Goal: Find contact information

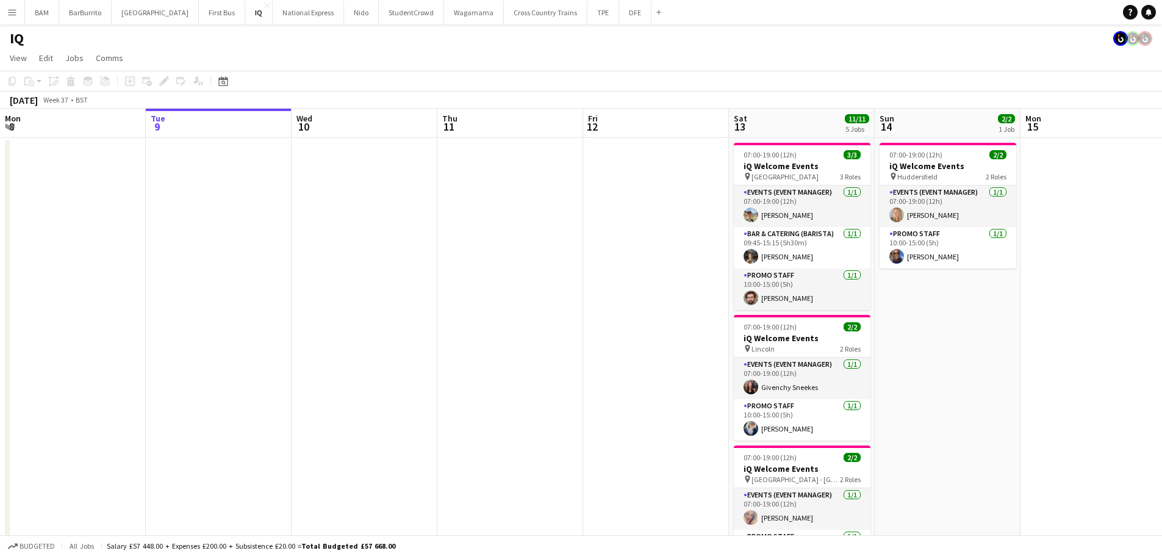
drag, startPoint x: 972, startPoint y: 289, endPoint x: 513, endPoint y: 298, distance: 459.6
click at [529, 298] on app-calendar-viewport "Sat 6 10/10 4 Jobs Sun 7 Mon 8 Tue 9 Wed 10 Thu 11 Fri 12 Sat 13 11/11 5 Jobs S…" at bounding box center [581, 485] width 1162 height 753
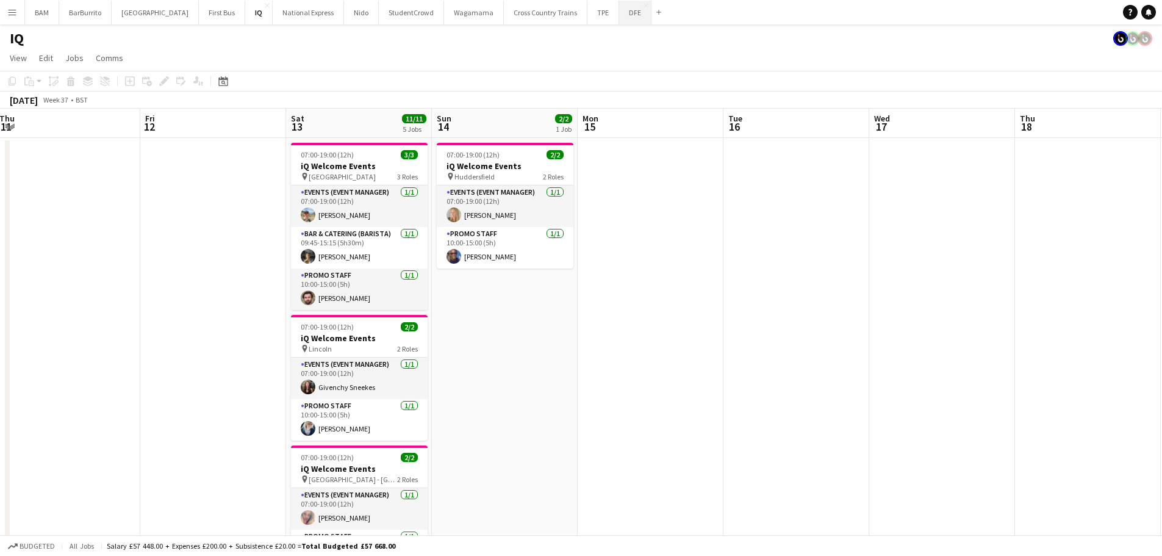
click at [619, 15] on button "DFE Close" at bounding box center [635, 13] width 32 height 24
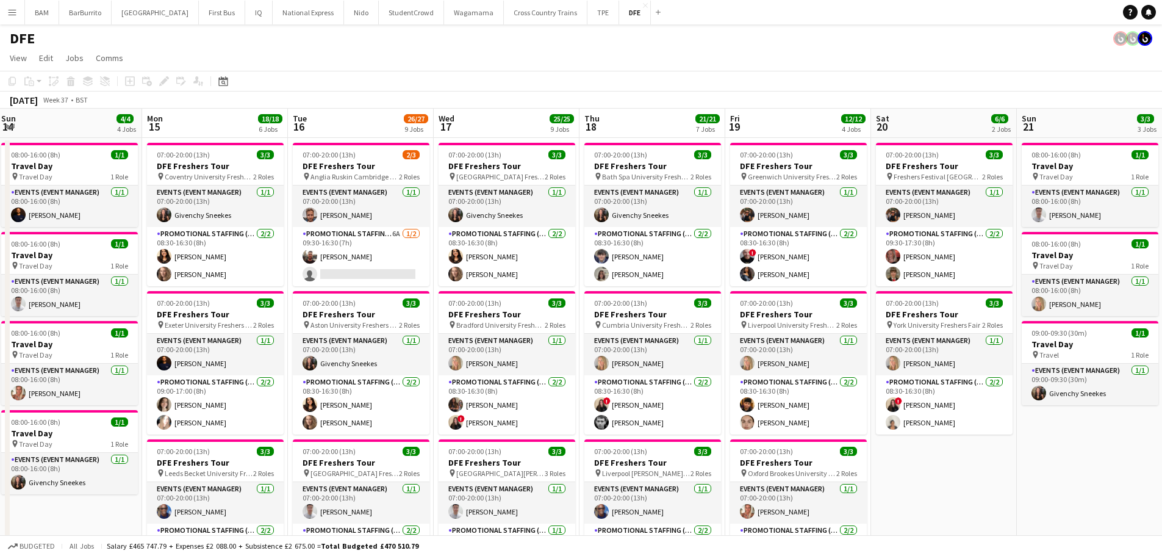
scroll to position [0, 295]
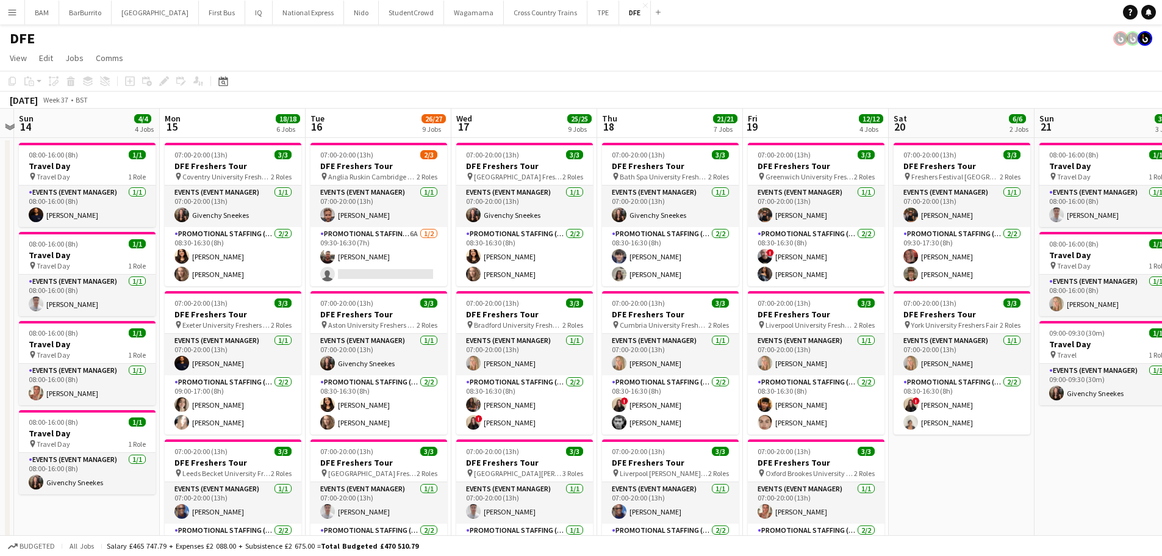
drag, startPoint x: 545, startPoint y: 268, endPoint x: 279, endPoint y: 264, distance: 265.5
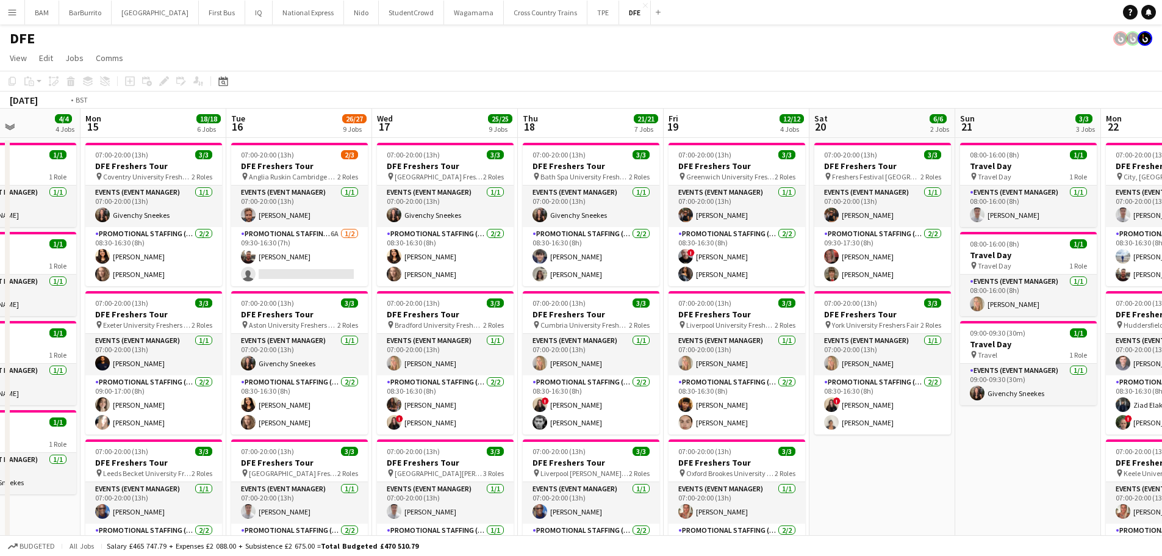
scroll to position [0, 485]
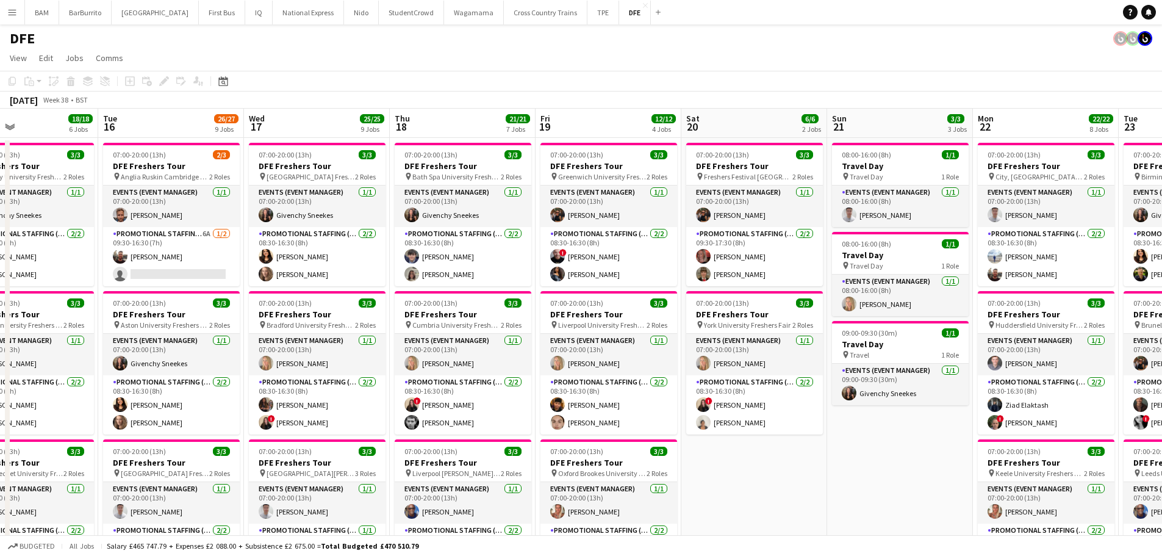
drag, startPoint x: 753, startPoint y: 294, endPoint x: 616, endPoint y: 289, distance: 137.4
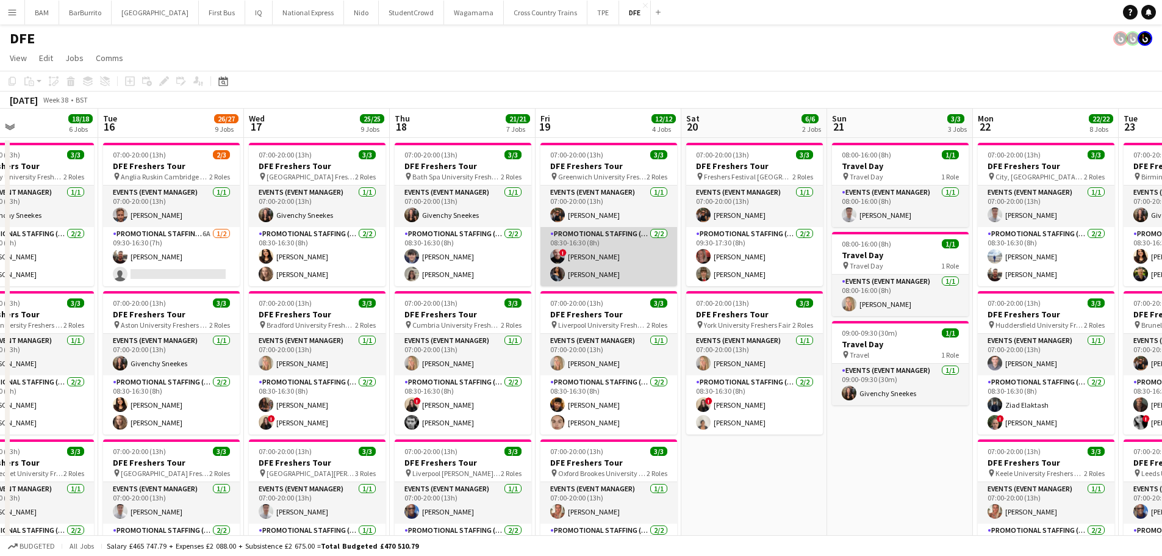
click at [629, 258] on app-card-role "Promotional Staffing (Brand Ambassadors) 2/2 08:30-16:30 (8h) ! Alexandru Silag…" at bounding box center [609, 256] width 137 height 59
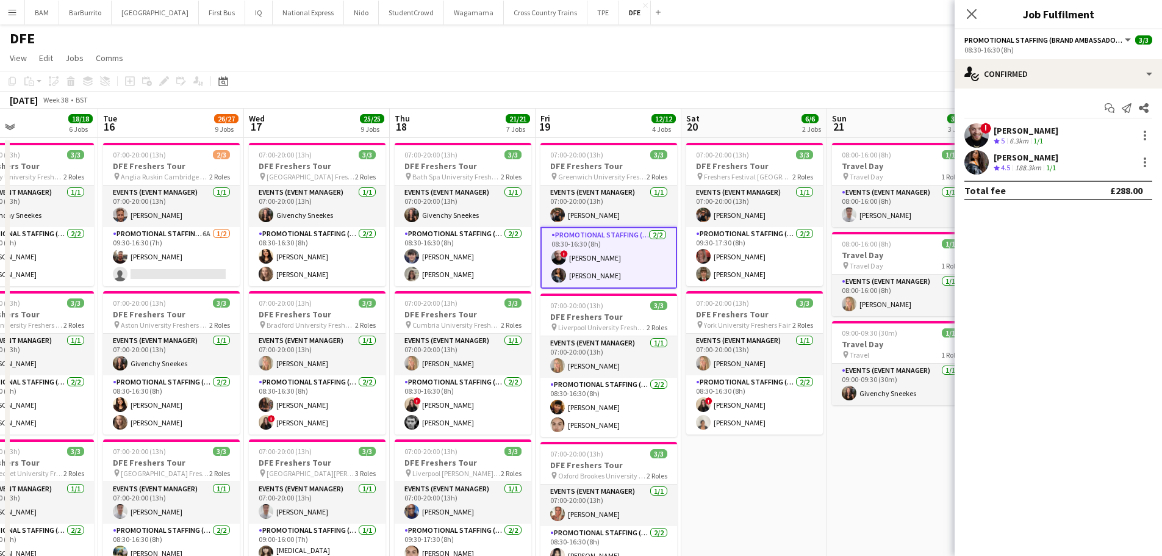
click at [1061, 140] on div "! Alexandru Silaghi Crew rating 5 6.3km 1/1" at bounding box center [1058, 135] width 207 height 24
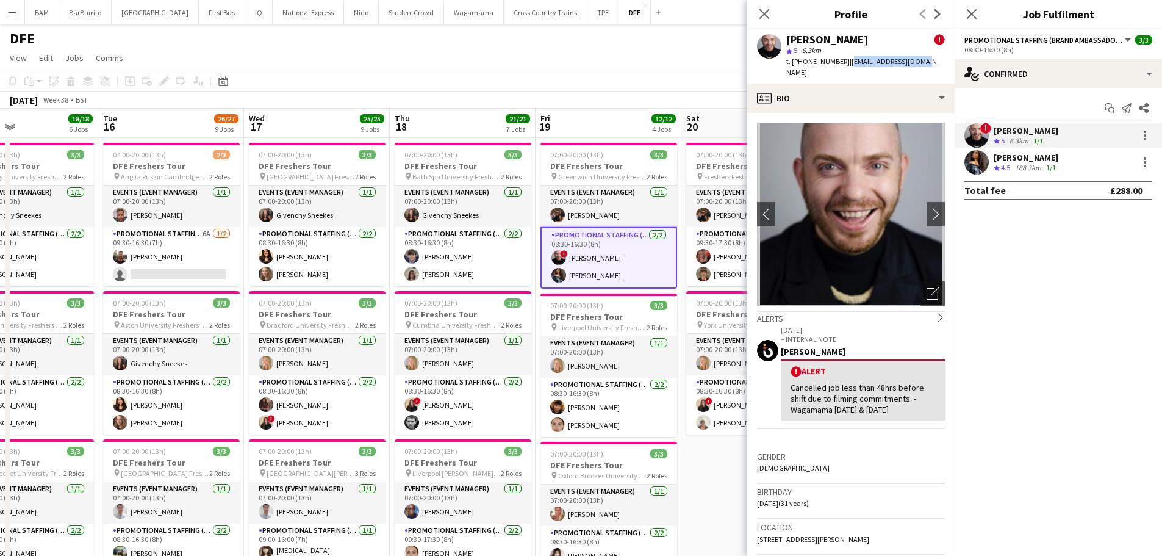
drag, startPoint x: 845, startPoint y: 61, endPoint x: 915, endPoint y: 60, distance: 70.2
click at [915, 60] on div "Alexandru Silaghi ! star 5 6.3km t. +447474941528 | silaghialx@gmail.com" at bounding box center [851, 56] width 207 height 54
copy span "silaghialx@gmail.com"
click at [1017, 166] on div "188.3km" at bounding box center [1028, 168] width 31 height 10
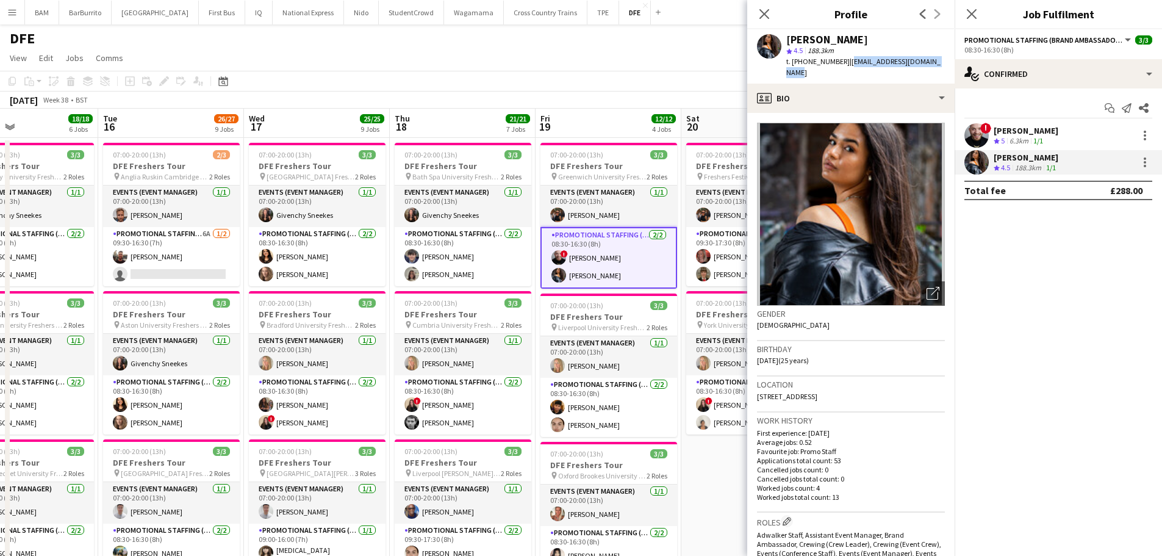
drag, startPoint x: 845, startPoint y: 60, endPoint x: 949, endPoint y: 62, distance: 104.4
click at [949, 62] on div "Alyssa Palmer star 4.5 188.3km t. +447896127405 | mgmt@alyssapalmermusic.com" at bounding box center [851, 56] width 207 height 54
copy span "mgmt@alyssapalmermusic.com"
click at [1069, 134] on div "! Alexandru Silaghi Crew rating 5 6.3km 1/1" at bounding box center [1058, 135] width 207 height 24
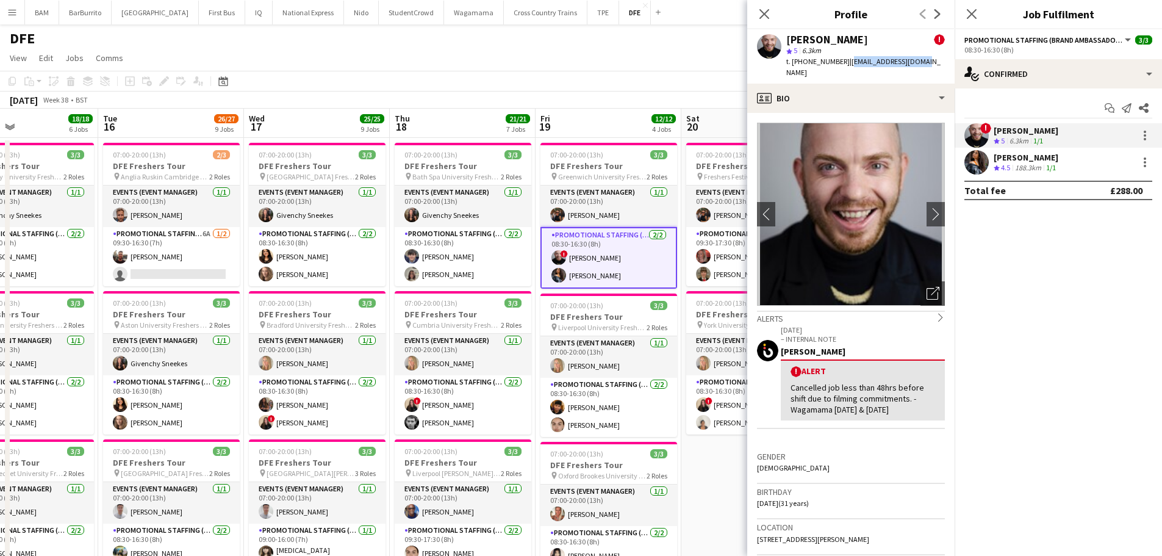
drag, startPoint x: 844, startPoint y: 62, endPoint x: 998, endPoint y: 76, distance: 155.0
click at [917, 65] on div "Alexandru Silaghi ! star 5 6.3km t. +447474941528 | silaghialx@gmail.com" at bounding box center [851, 56] width 207 height 54
copy span "silaghialx@gmail.com"
click at [769, 16] on icon "Close pop-in" at bounding box center [765, 14] width 12 height 12
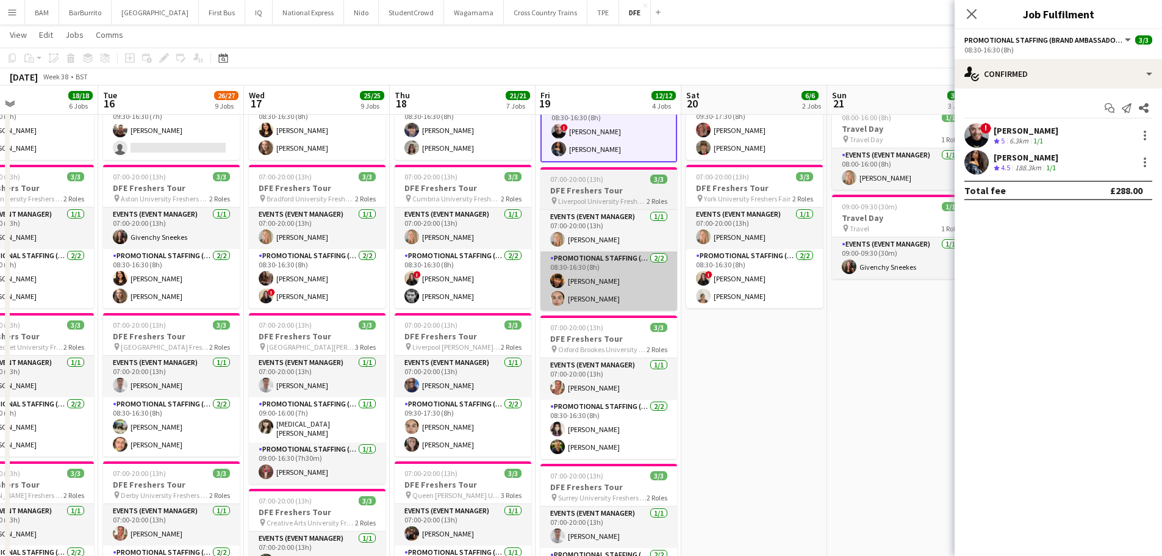
scroll to position [183, 0]
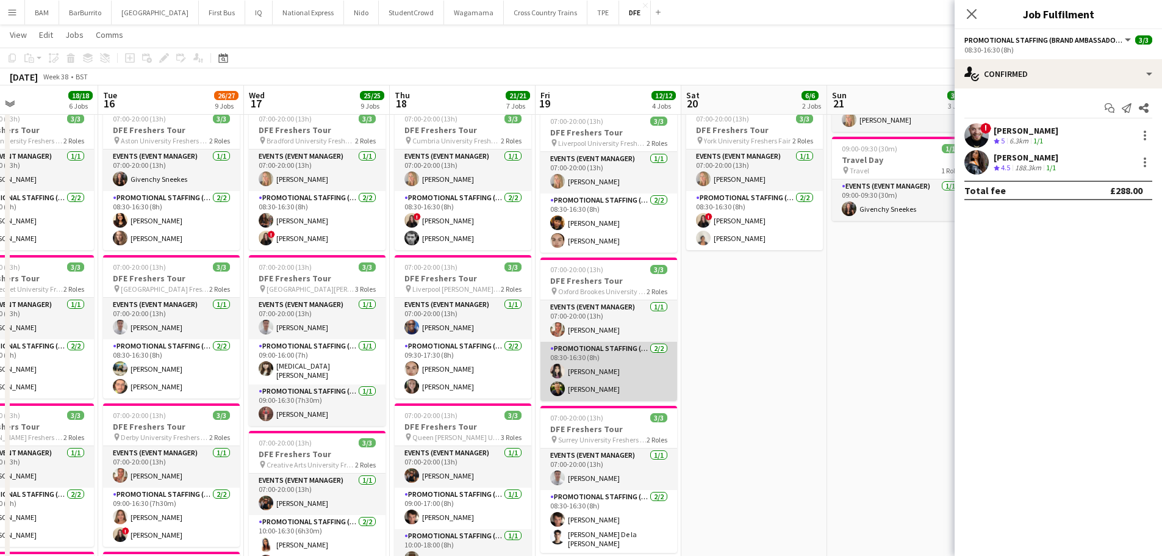
click at [604, 377] on app-card-role "Promotional Staffing (Brand Ambassadors) 2/2 08:30-16:30 (8h) Preet Jaswal Rob …" at bounding box center [609, 371] width 137 height 59
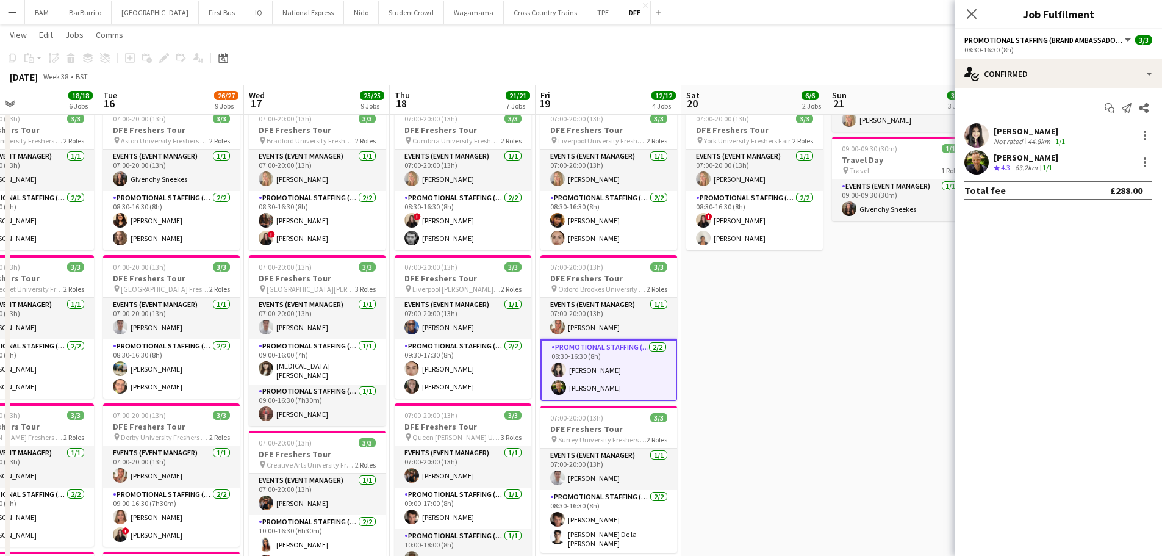
click at [1039, 139] on div "44.8km" at bounding box center [1039, 141] width 27 height 9
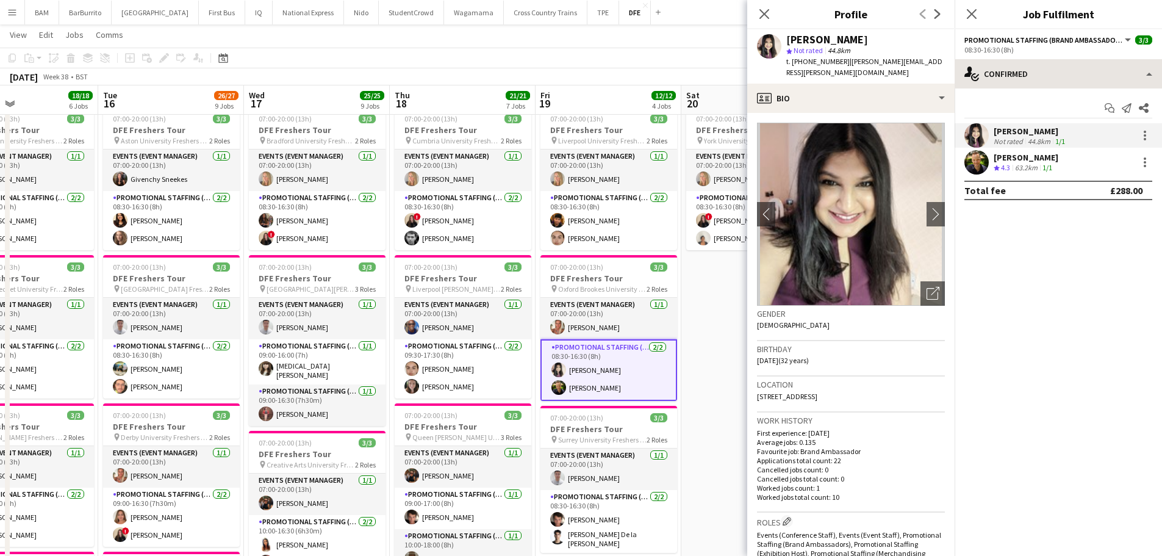
drag, startPoint x: 845, startPoint y: 61, endPoint x: 956, endPoint y: 61, distance: 111.1
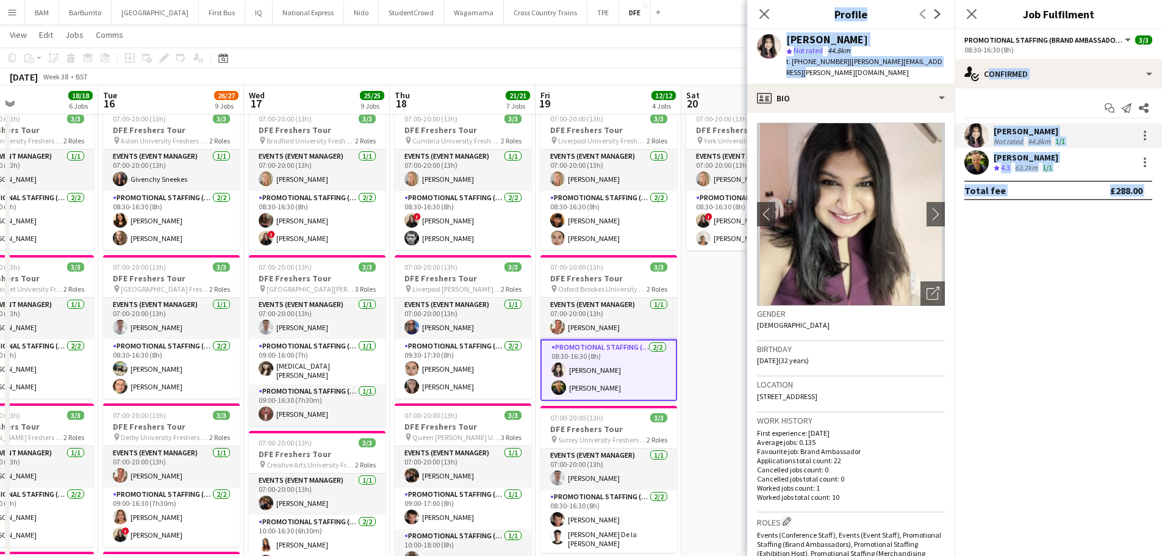
click at [946, 61] on div "Preet Jaswal star Not rated 44.8km t. +447494522781 | amarpreet.jaswal@outlook.…" at bounding box center [851, 56] width 207 height 54
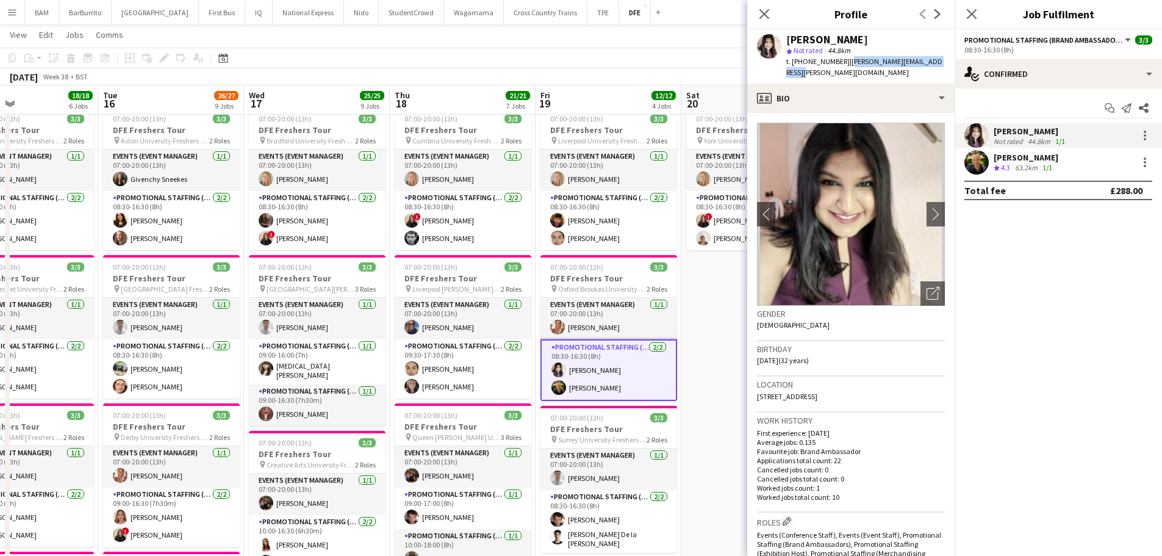
drag, startPoint x: 943, startPoint y: 61, endPoint x: 844, endPoint y: 67, distance: 99.7
click at [844, 67] on div "Preet Jaswal star Not rated 44.8km t. +447494522781 | amarpreet.jaswal@outlook.…" at bounding box center [851, 56] width 207 height 54
copy span "amarpreet.jaswal@outlook.com"
click at [1037, 160] on div "Rob Wynn Crew rating 4.3 63.2km 1/1" at bounding box center [1026, 162] width 65 height 21
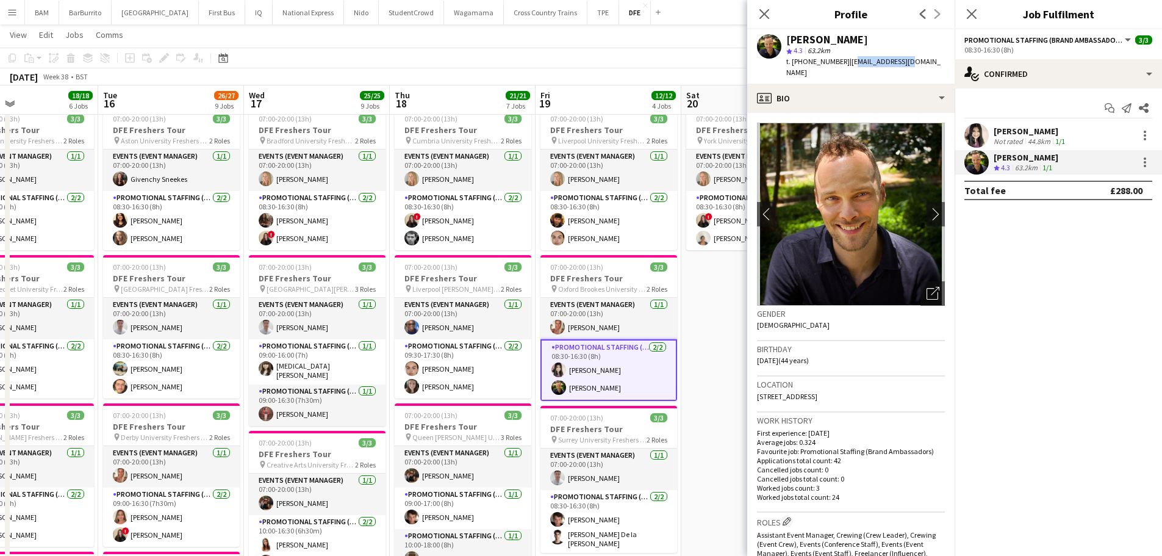
drag, startPoint x: 846, startPoint y: 61, endPoint x: 912, endPoint y: 62, distance: 65.9
click at [907, 61] on span "| robcwynn@hotmail.com" at bounding box center [864, 67] width 154 height 20
drag, startPoint x: 915, startPoint y: 62, endPoint x: 921, endPoint y: 62, distance: 6.7
click at [915, 62] on span "| robcwynn@hotmail.com" at bounding box center [864, 67] width 154 height 20
drag, startPoint x: 926, startPoint y: 60, endPoint x: 845, endPoint y: 67, distance: 80.8
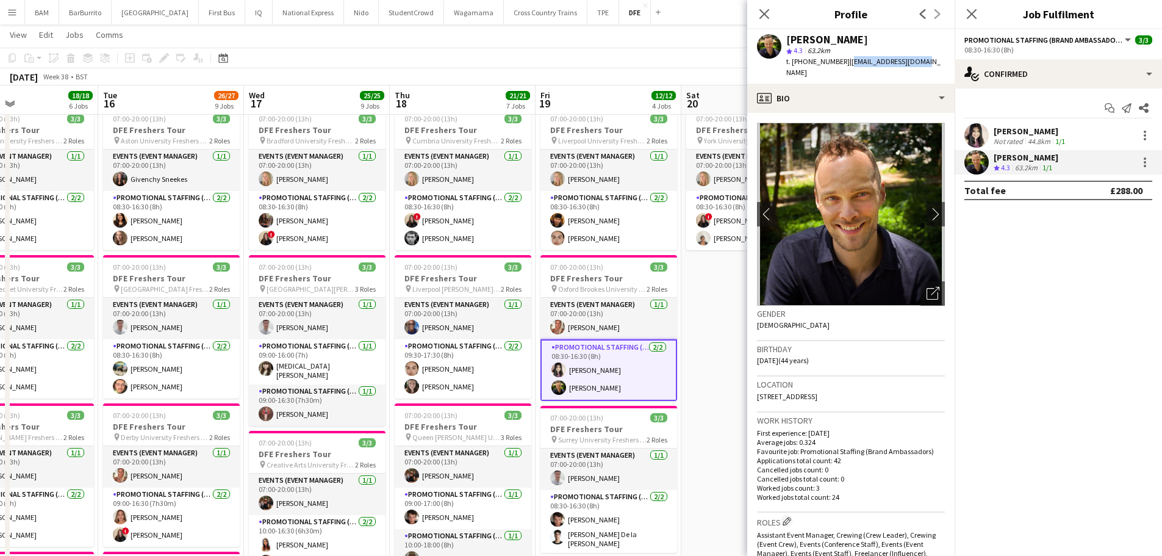
click at [845, 67] on div "Rob Wynn star 4.3 63.2km t. +447973144890 | robcwynn@hotmail.com" at bounding box center [851, 56] width 207 height 54
copy span "robcwynn@hotmail.com"
click at [765, 8] on icon "Close pop-in" at bounding box center [765, 14] width 12 height 12
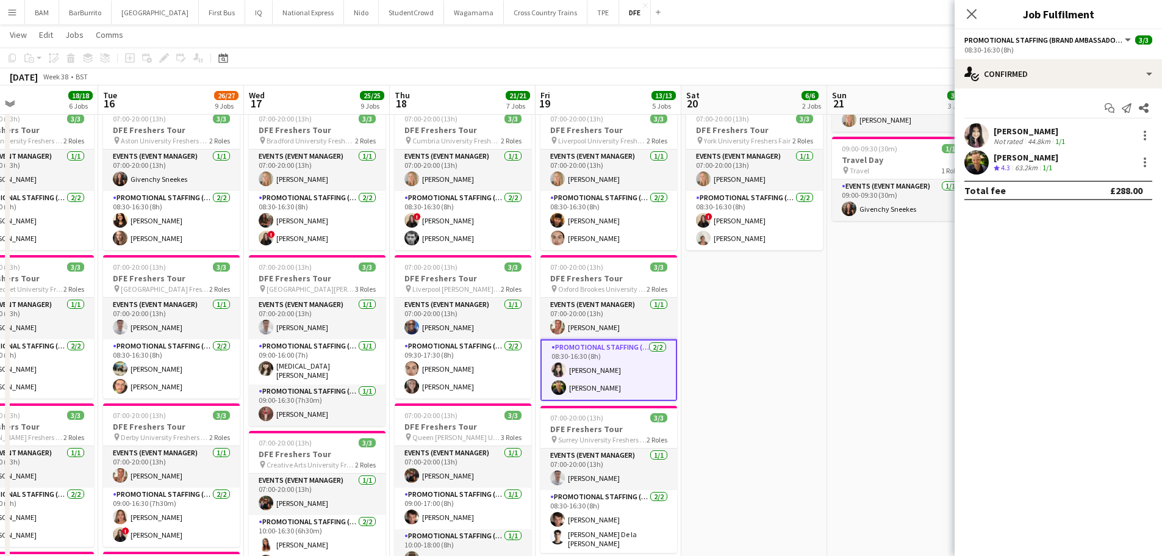
click at [1066, 131] on div "[PERSON_NAME]" at bounding box center [1031, 131] width 74 height 11
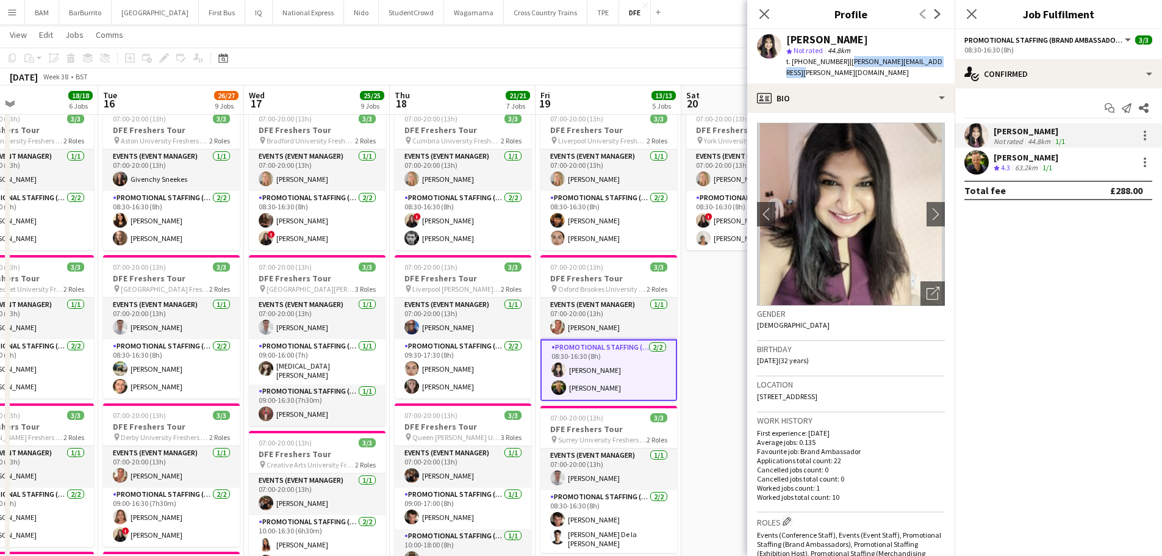
drag, startPoint x: 844, startPoint y: 63, endPoint x: 944, endPoint y: 65, distance: 100.1
click at [944, 65] on div "Preet Jaswal star Not rated 44.8km t. +447494522781 | amarpreet.jaswal@outlook.…" at bounding box center [851, 56] width 207 height 54
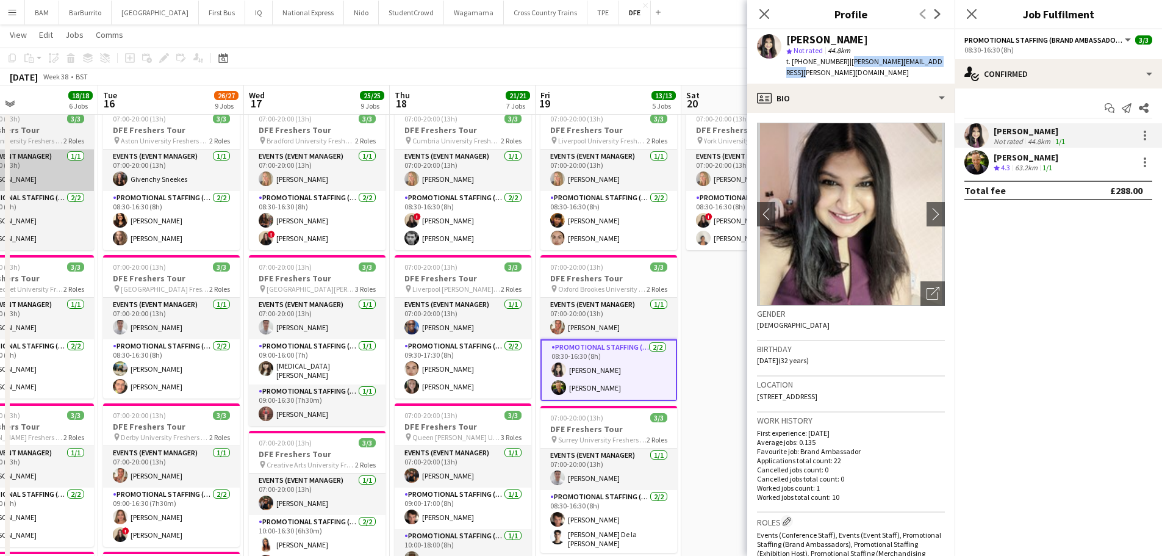
copy span "amarpreet.jaswal@outlook.com"
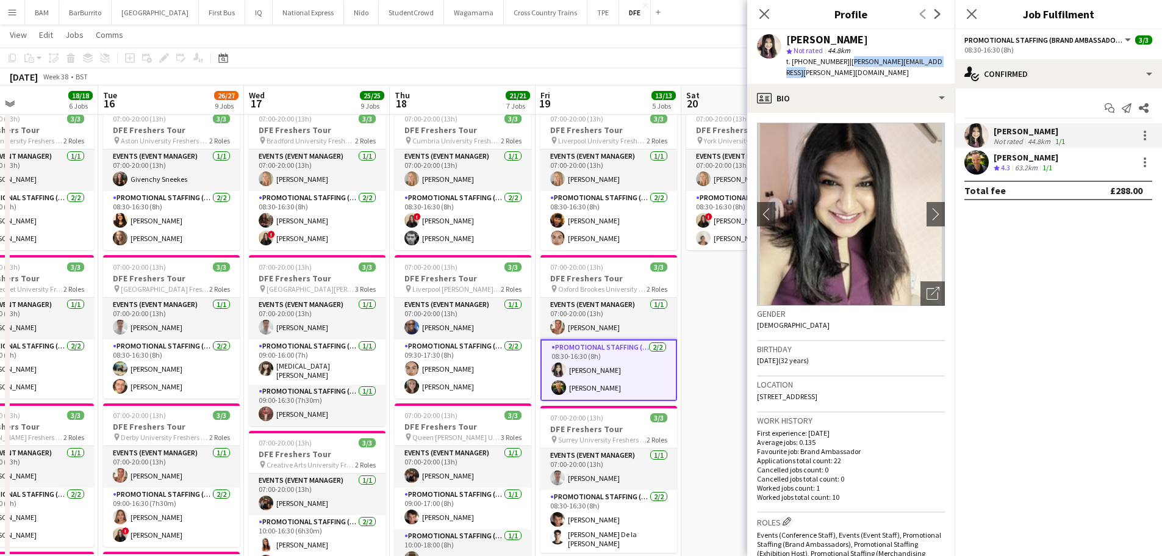
click at [1018, 157] on div "[PERSON_NAME]" at bounding box center [1026, 157] width 65 height 11
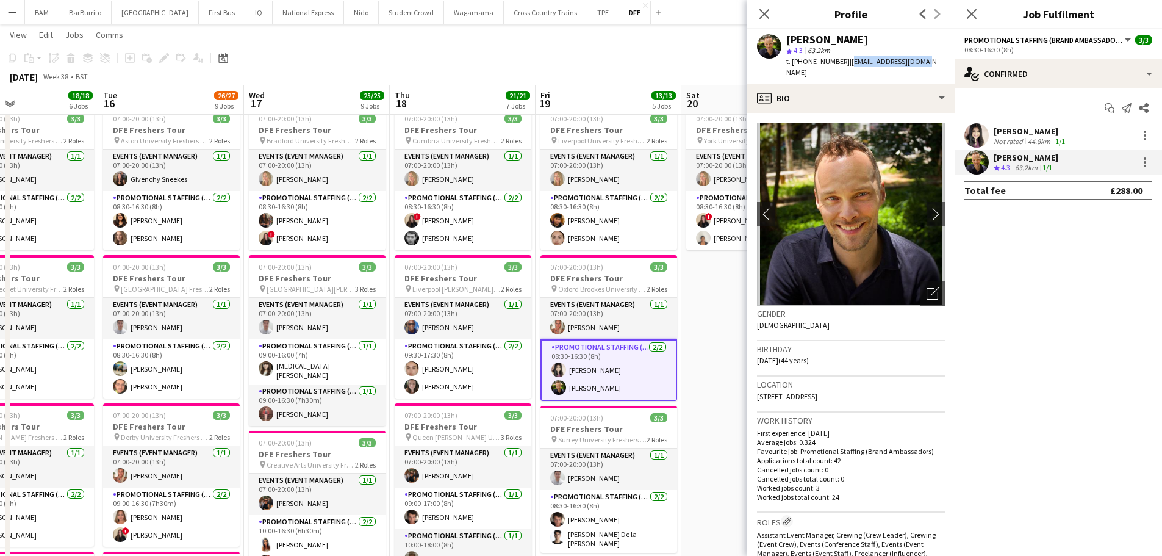
drag, startPoint x: 845, startPoint y: 60, endPoint x: 922, endPoint y: 63, distance: 76.9
click at [922, 63] on div "Rob Wynn star 4.3 63.2km t. +447973144890 | robcwynn@hotmail.com" at bounding box center [851, 56] width 207 height 54
copy span "robcwynn@hotmail.com"
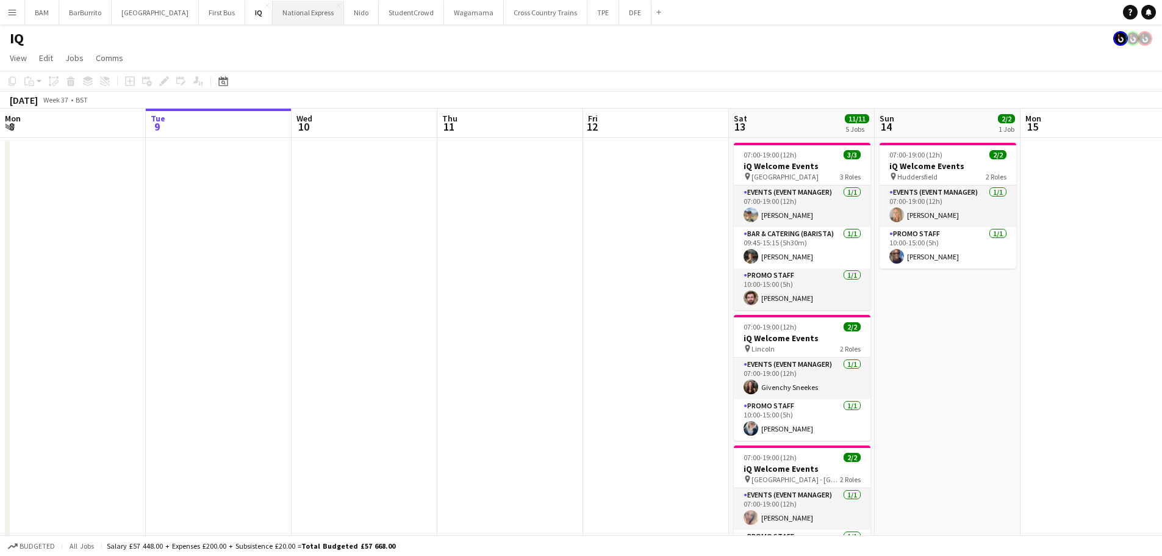
click at [277, 16] on button "National Express Close" at bounding box center [308, 13] width 71 height 24
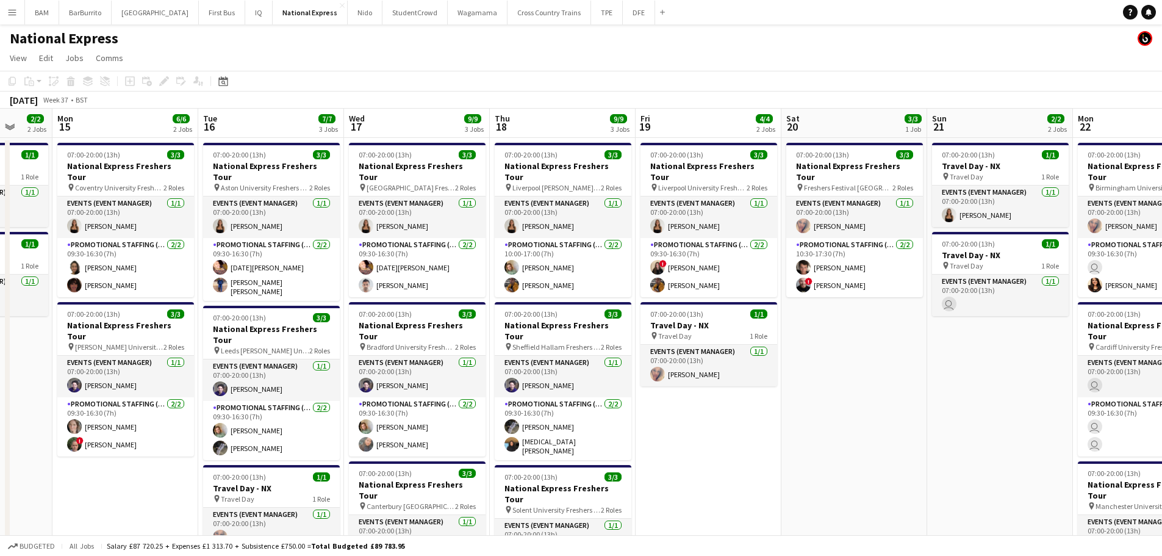
scroll to position [0, 411]
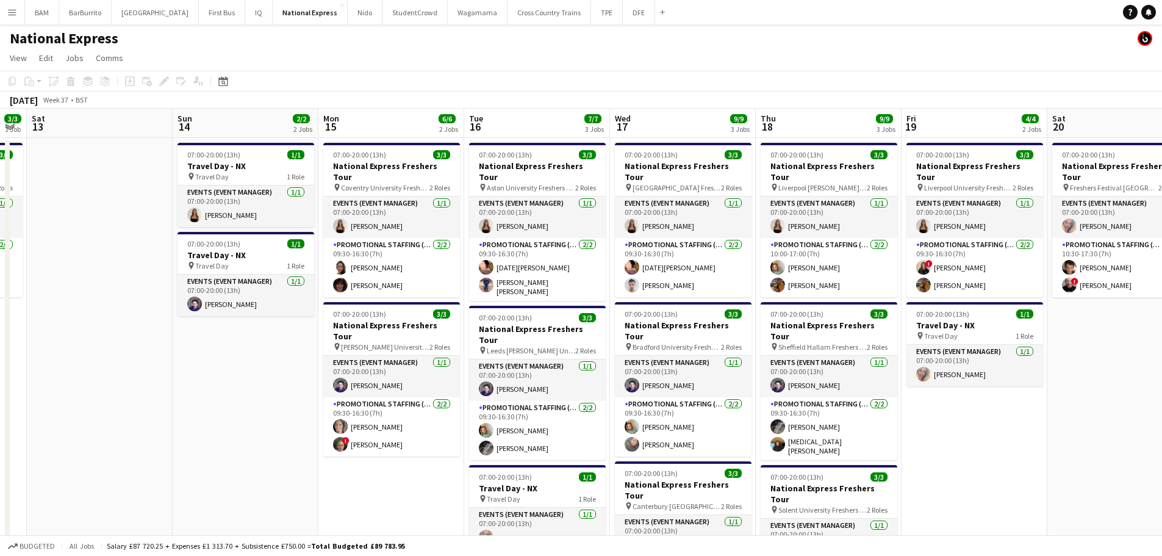
drag, startPoint x: 774, startPoint y: 193, endPoint x: 146, endPoint y: 192, distance: 627.9
click at [146, 192] on app-calendar-viewport "Wed 10 Thu 11 1/1 1 Job Fri 12 3/3 1 Job Sat 13 Sun 14 2/2 2 Jobs Mon 15 6/6 2 …" at bounding box center [581, 456] width 1162 height 694
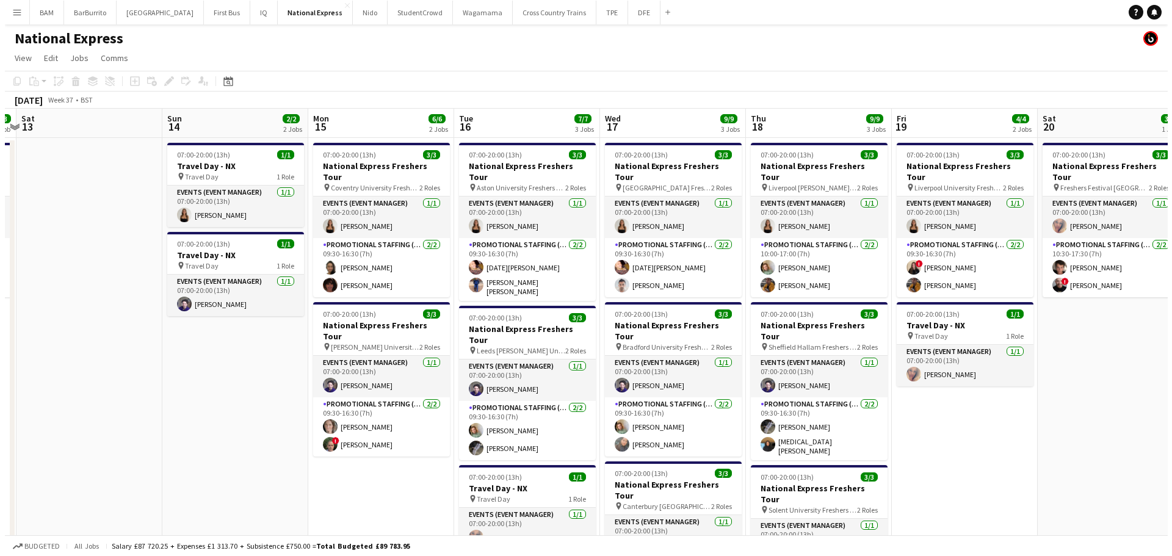
scroll to position [0, 430]
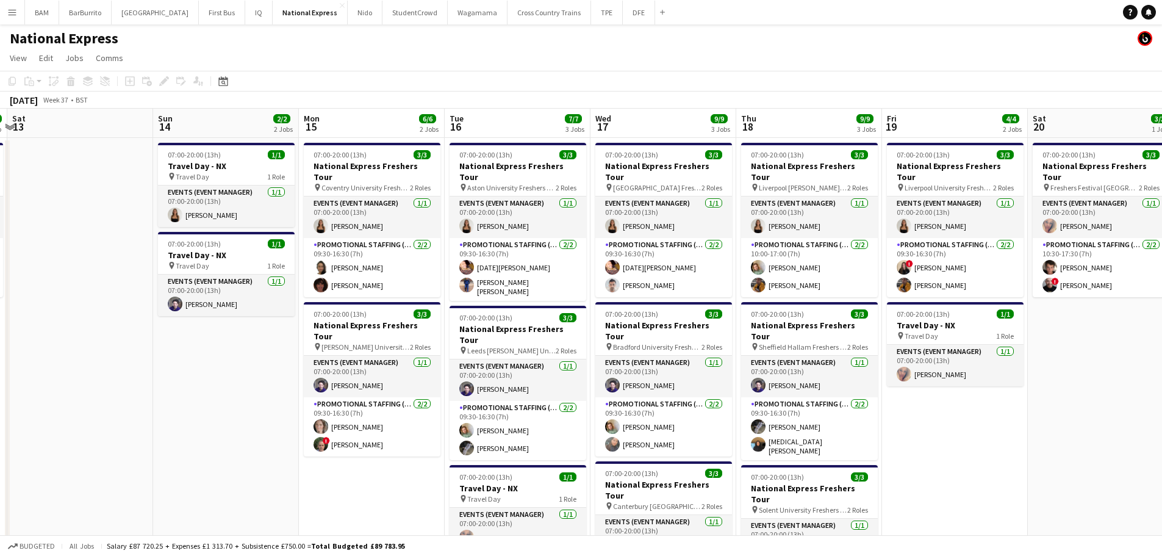
drag, startPoint x: 726, startPoint y: 238, endPoint x: 706, endPoint y: 239, distance: 19.6
click at [706, 239] on app-calendar-viewport "Wed 10 Thu 11 1/1 1 Job Fri 12 3/3 1 Job Sat 13 Sun 14 2/2 2 Jobs Mon 15 6/6 2 …" at bounding box center [581, 456] width 1162 height 694
click at [623, 12] on button "DFE Close" at bounding box center [639, 13] width 32 height 24
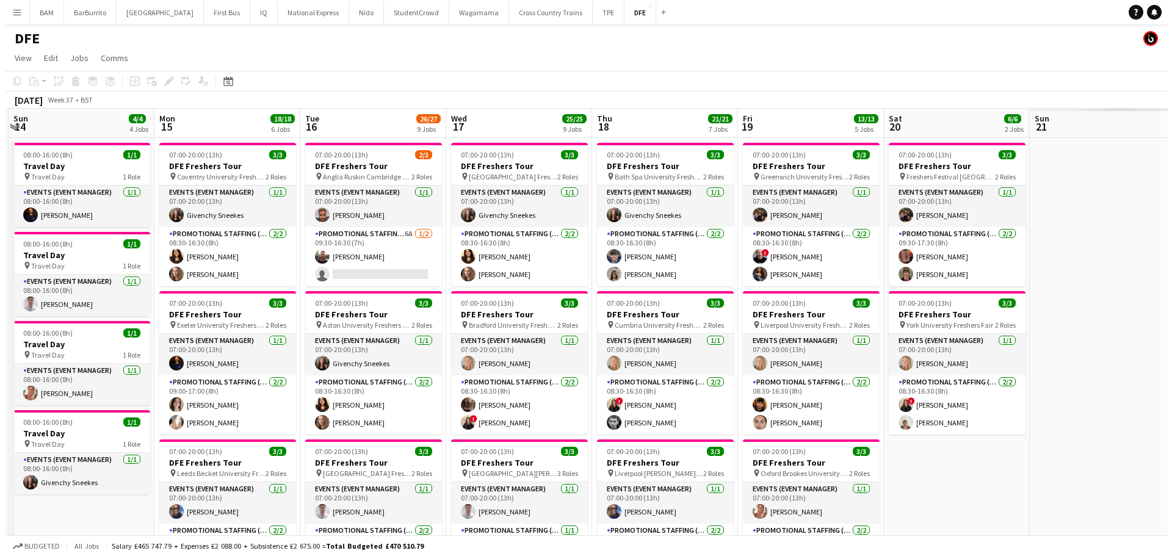
scroll to position [0, 471]
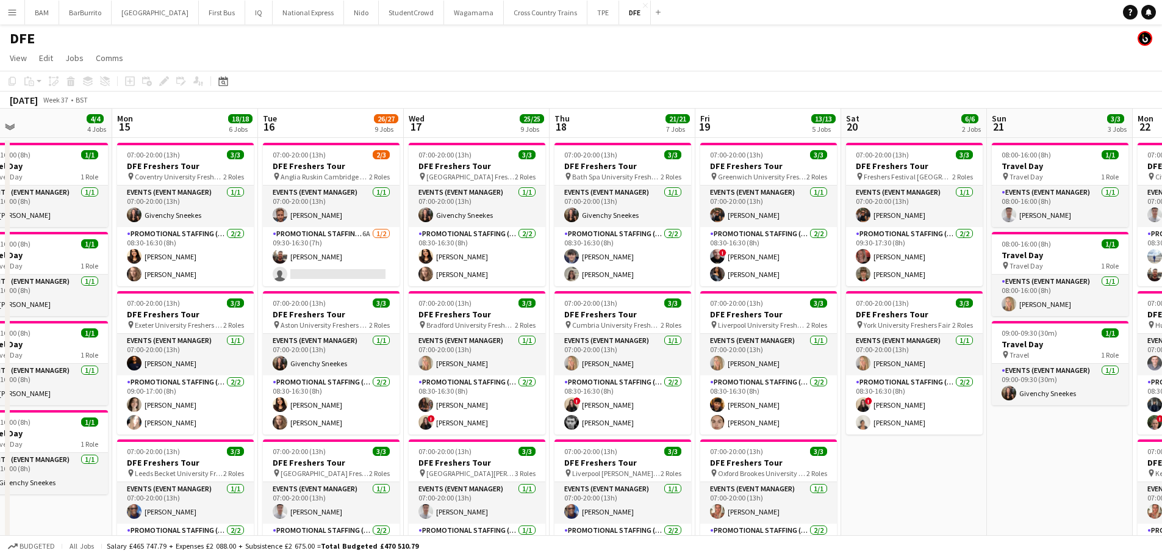
drag, startPoint x: 884, startPoint y: 272, endPoint x: 444, endPoint y: 264, distance: 440.0
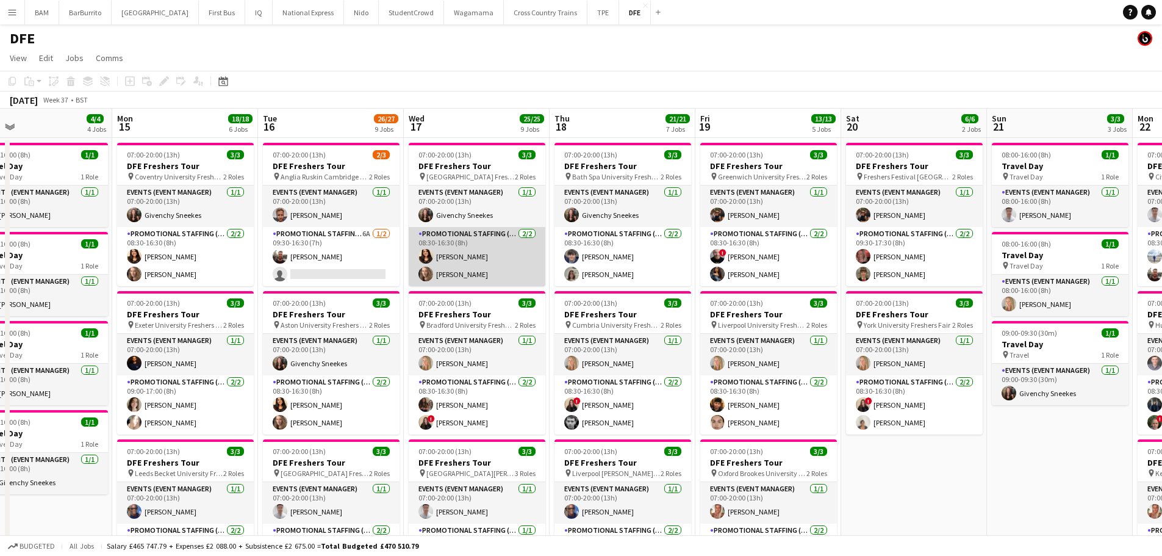
drag, startPoint x: 477, startPoint y: 267, endPoint x: 524, endPoint y: 264, distance: 47.1
click at [477, 267] on app-card-role "Promotional Staffing (Brand Ambassadors) [DATE] 08:30-16:30 (8h) [PERSON_NAME] …" at bounding box center [477, 256] width 137 height 59
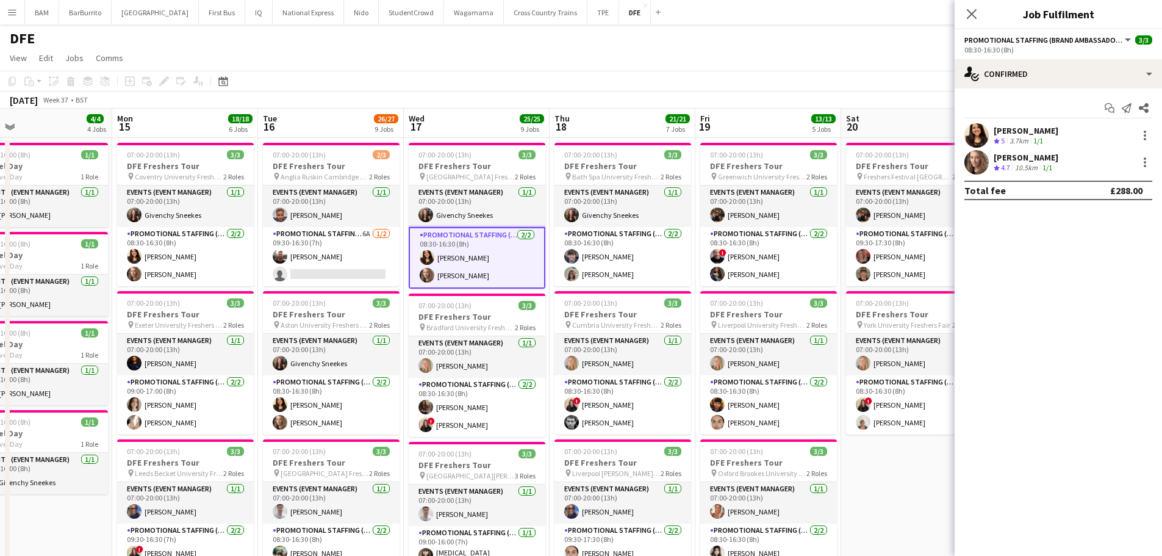
click at [1045, 128] on div "[PERSON_NAME]" at bounding box center [1026, 130] width 65 height 11
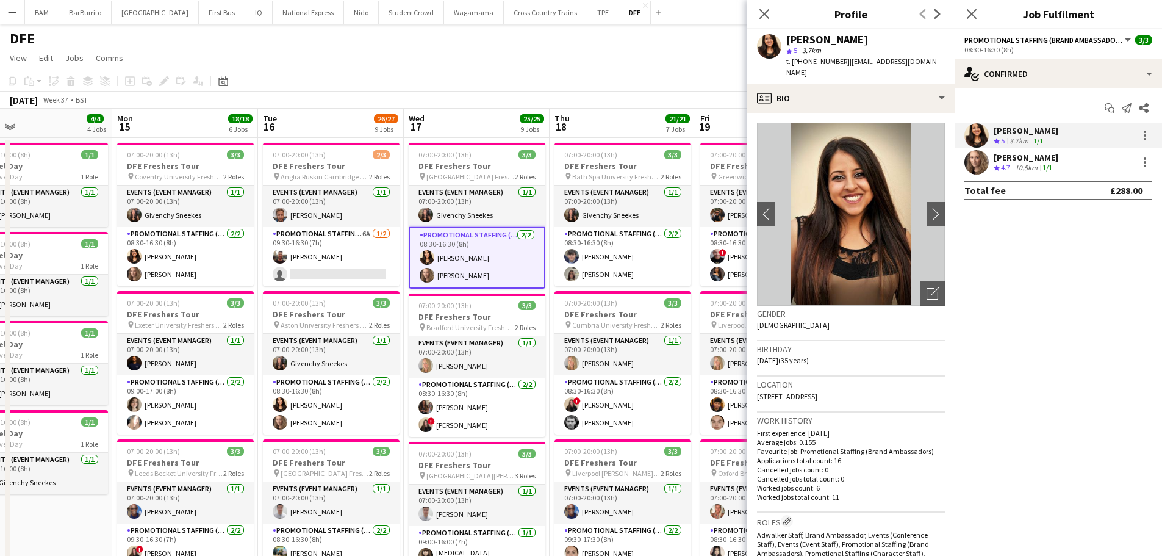
click at [846, 61] on span "| [EMAIL_ADDRESS][DOMAIN_NAME]" at bounding box center [864, 67] width 154 height 20
drag, startPoint x: 845, startPoint y: 61, endPoint x: 881, endPoint y: 65, distance: 36.8
click at [881, 65] on span "| [EMAIL_ADDRESS][DOMAIN_NAME]" at bounding box center [864, 67] width 154 height 20
drag, startPoint x: 788, startPoint y: 38, endPoint x: 1145, endPoint y: 187, distance: 386.6
click at [903, 43] on div "[PERSON_NAME]" at bounding box center [866, 39] width 159 height 11
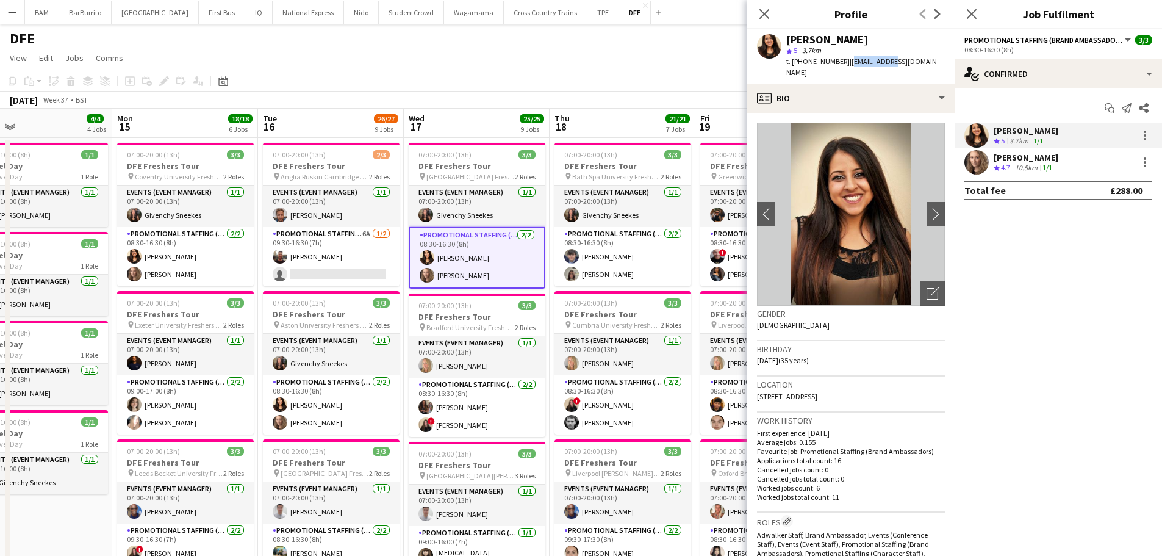
copy div "[PERSON_NAME]"
click at [1007, 159] on div "[PERSON_NAME]" at bounding box center [1026, 157] width 65 height 11
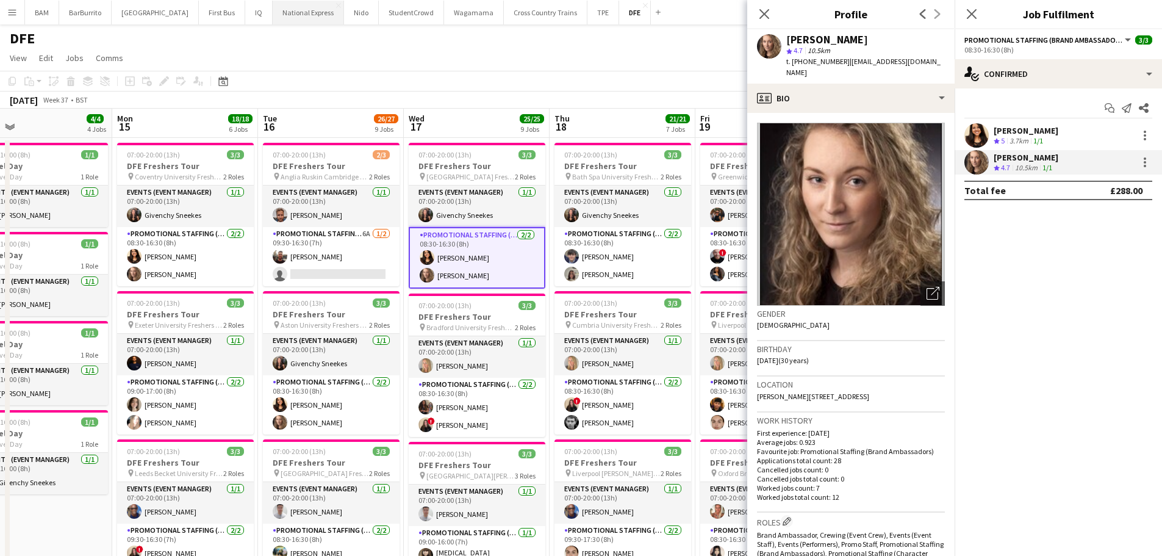
click at [273, 10] on button "National Express Close" at bounding box center [308, 13] width 71 height 24
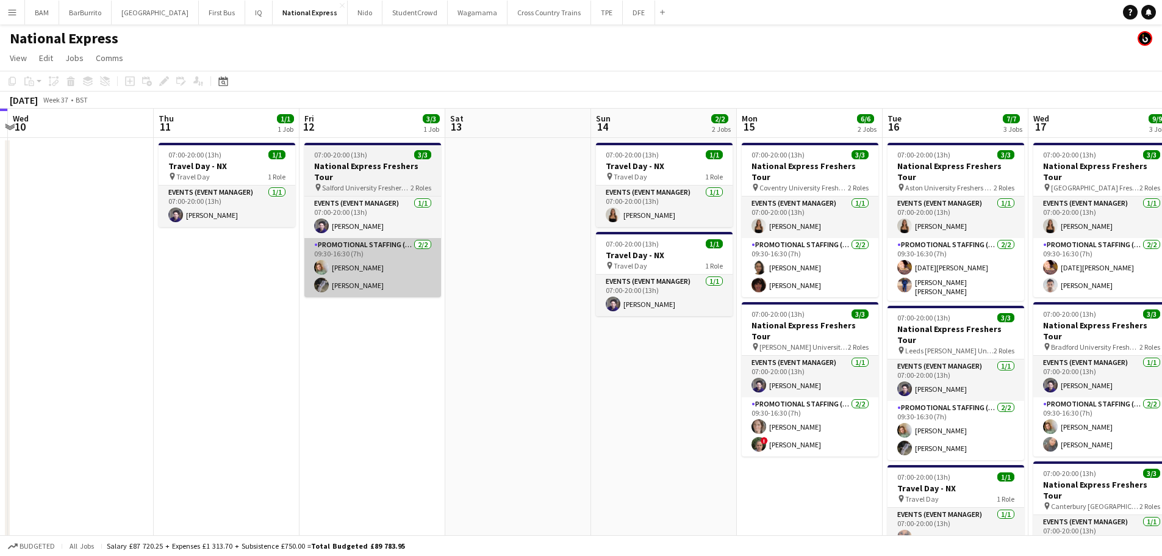
drag, startPoint x: 641, startPoint y: 267, endPoint x: 230, endPoint y: 268, distance: 410.7
click at [218, 269] on app-calendar-viewport "Sun 7 Mon 8 Tue 9 Wed 10 Thu 11 1/1 1 Job Fri 12 3/3 1 Job Sat 13 Sun 14 2/2 2 …" at bounding box center [581, 376] width 1162 height 535
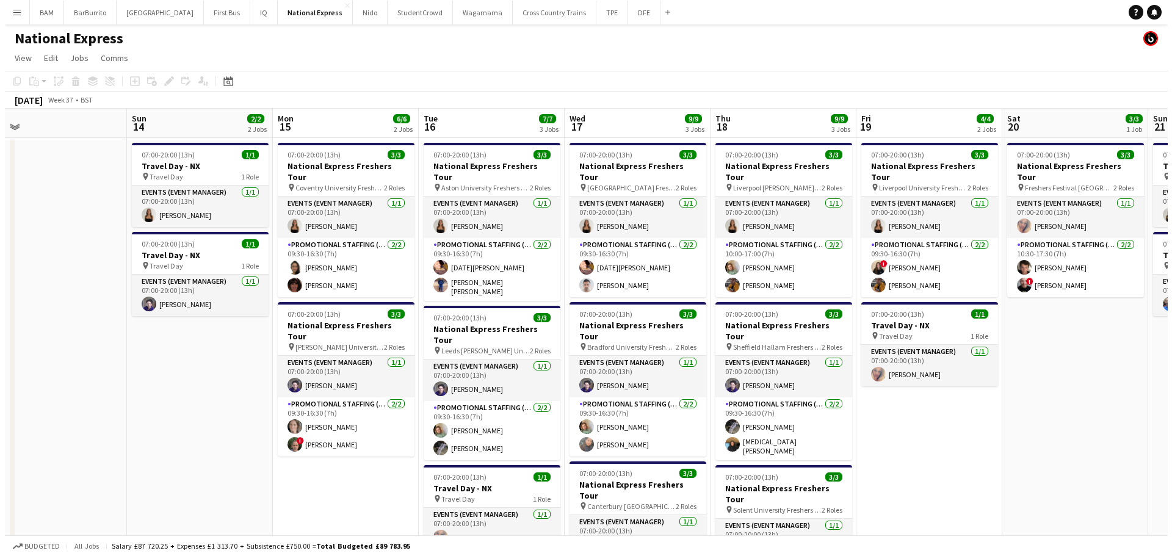
scroll to position [0, 486]
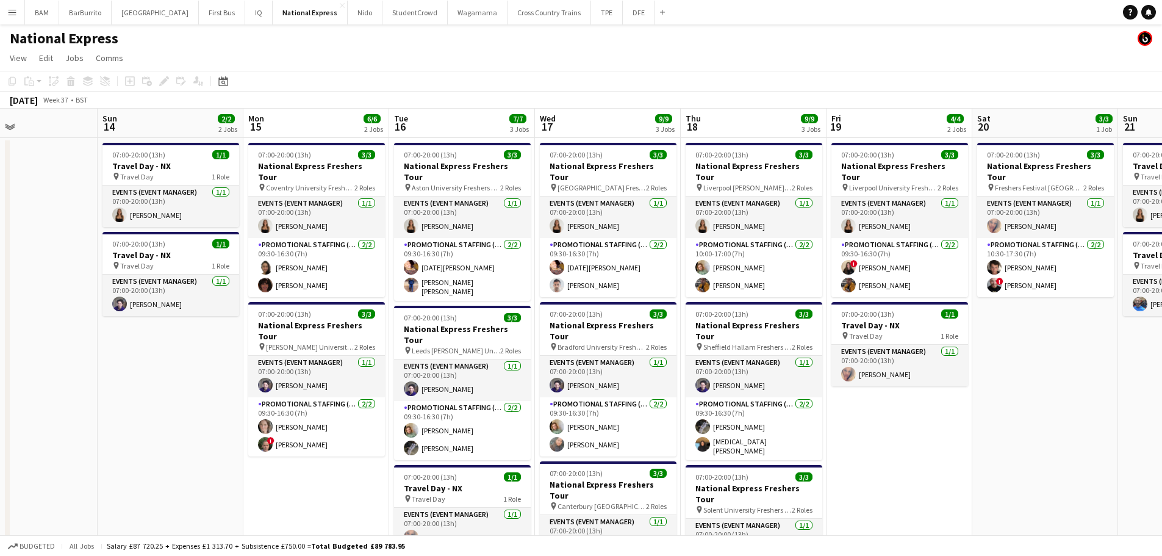
drag, startPoint x: 719, startPoint y: 287, endPoint x: 415, endPoint y: 279, distance: 304.6
click at [415, 279] on app-calendar-viewport "Wed 10 Thu 11 1/1 1 Job Fri 12 3/3 1 Job Sat 13 Sun 14 2/2 2 Jobs Mon 15 6/6 2 …" at bounding box center [581, 456] width 1162 height 694
click at [623, 18] on button "DFE Close" at bounding box center [639, 13] width 32 height 24
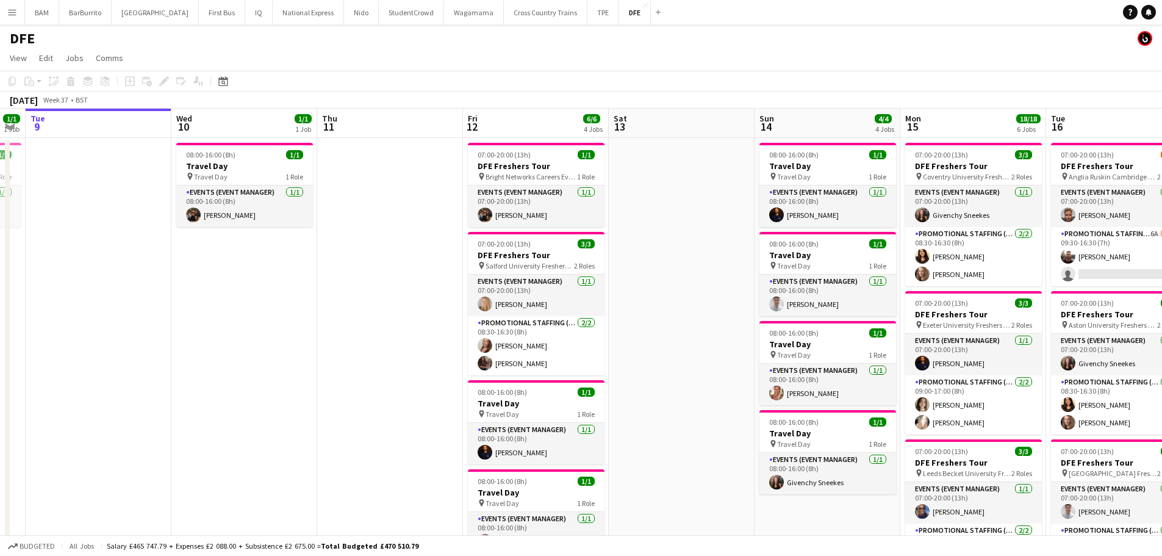
drag, startPoint x: 705, startPoint y: 211, endPoint x: 305, endPoint y: 190, distance: 401.4
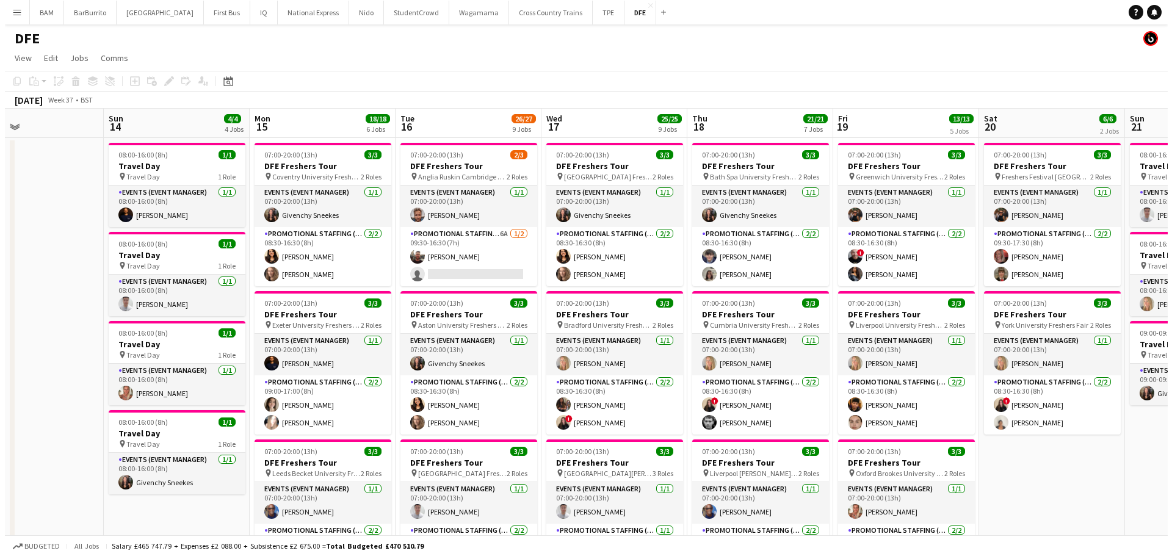
scroll to position [0, 342]
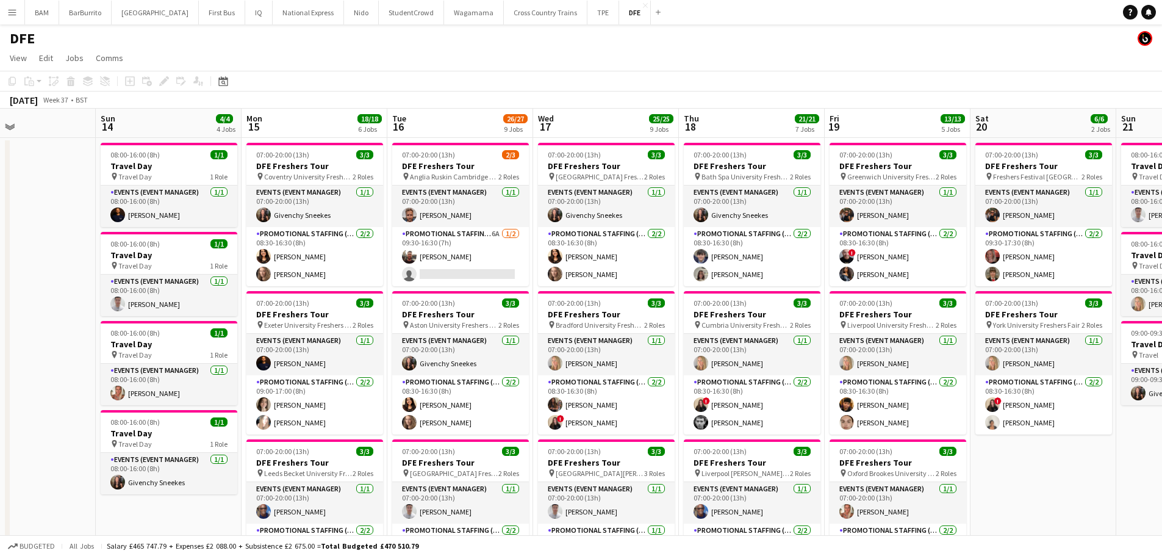
drag, startPoint x: 784, startPoint y: 243, endPoint x: 565, endPoint y: 239, distance: 218.5
click at [132, 17] on button "[GEOGRAPHIC_DATA]" at bounding box center [155, 13] width 87 height 24
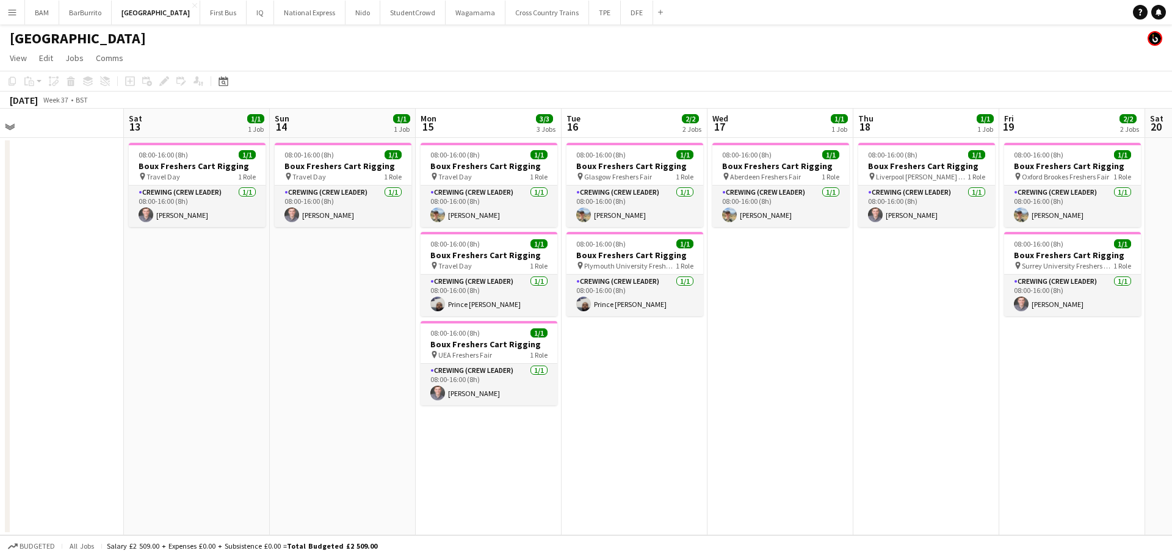
scroll to position [0, 367]
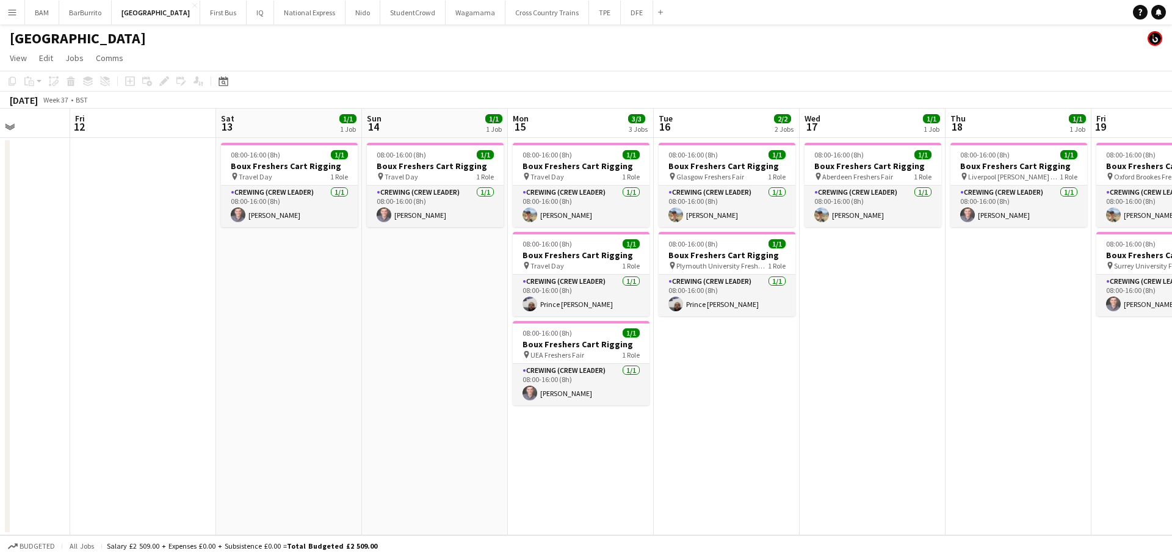
drag, startPoint x: 767, startPoint y: 228, endPoint x: 254, endPoint y: 220, distance: 513.3
click at [254, 220] on app-calendar-viewport "Tue 9 Wed 10 Thu 11 Fri 12 Sat 13 1/1 1 Job Sun 14 1/1 1 Job Mon 15 3/3 3 Jobs …" at bounding box center [586, 322] width 1172 height 427
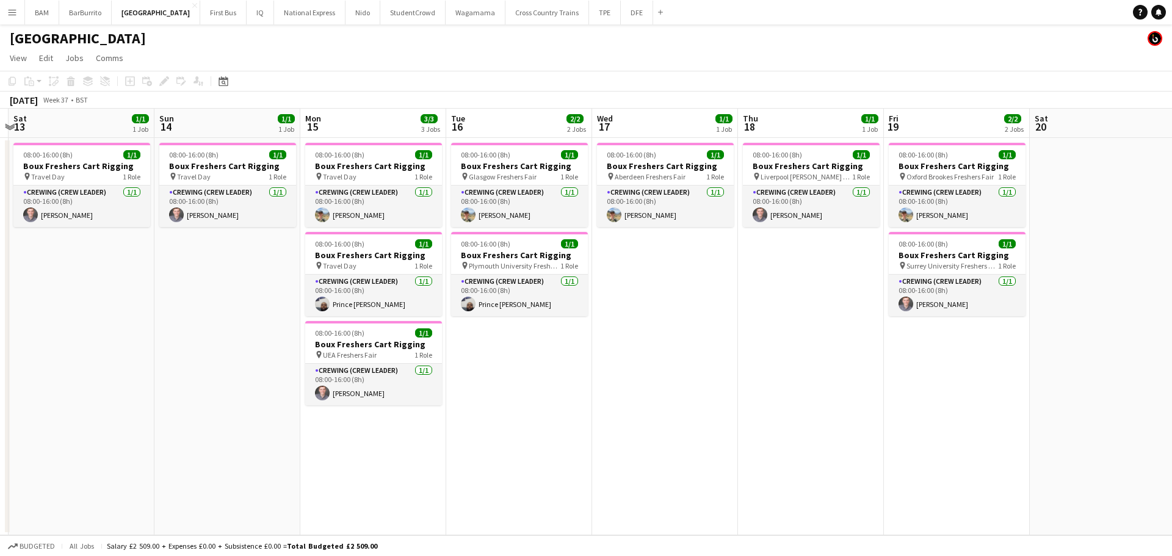
scroll to position [0, 430]
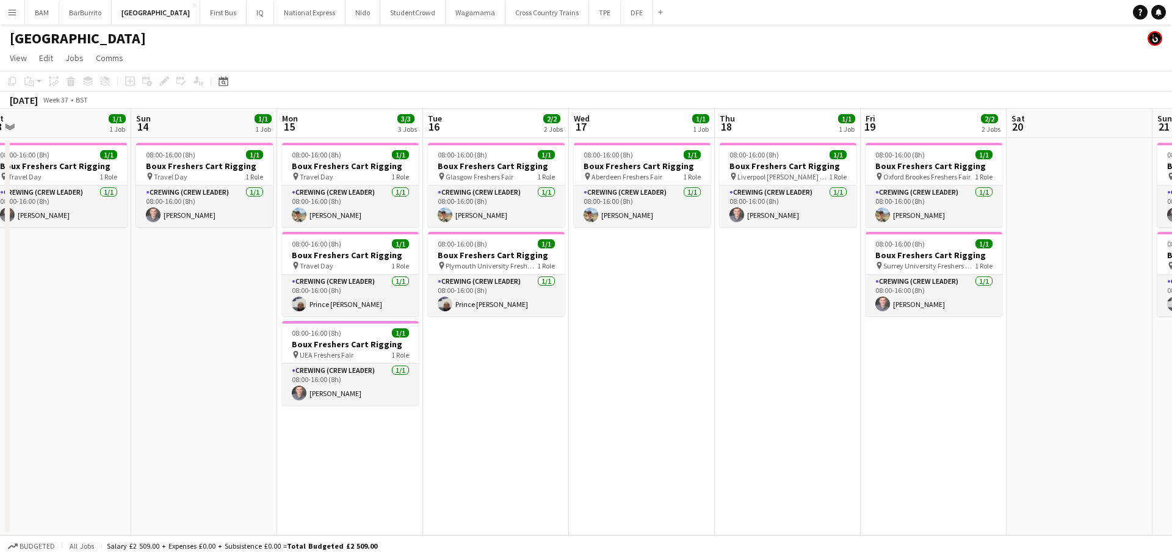
drag, startPoint x: 884, startPoint y: 268, endPoint x: 879, endPoint y: 358, distance: 89.8
click at [652, 272] on app-calendar-viewport "Wed 10 Thu 11 Fri 12 Sat 13 1/1 1 Job Sun 14 1/1 1 Job Mon 15 3/3 3 Jobs Tue 16…" at bounding box center [586, 322] width 1172 height 427
click at [621, 15] on button "DFE Close" at bounding box center [637, 13] width 32 height 24
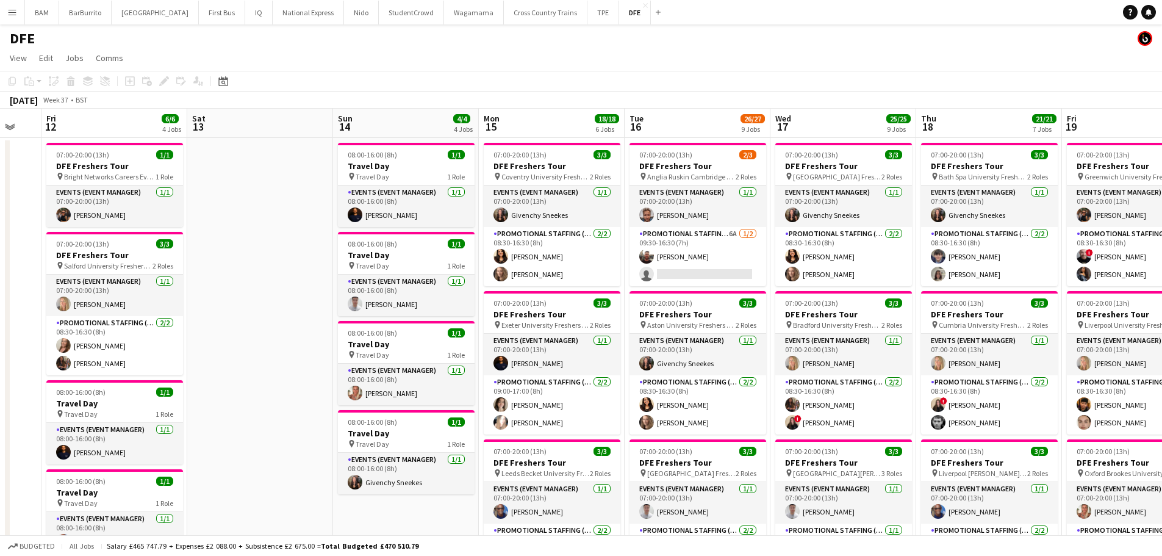
scroll to position [0, 425]
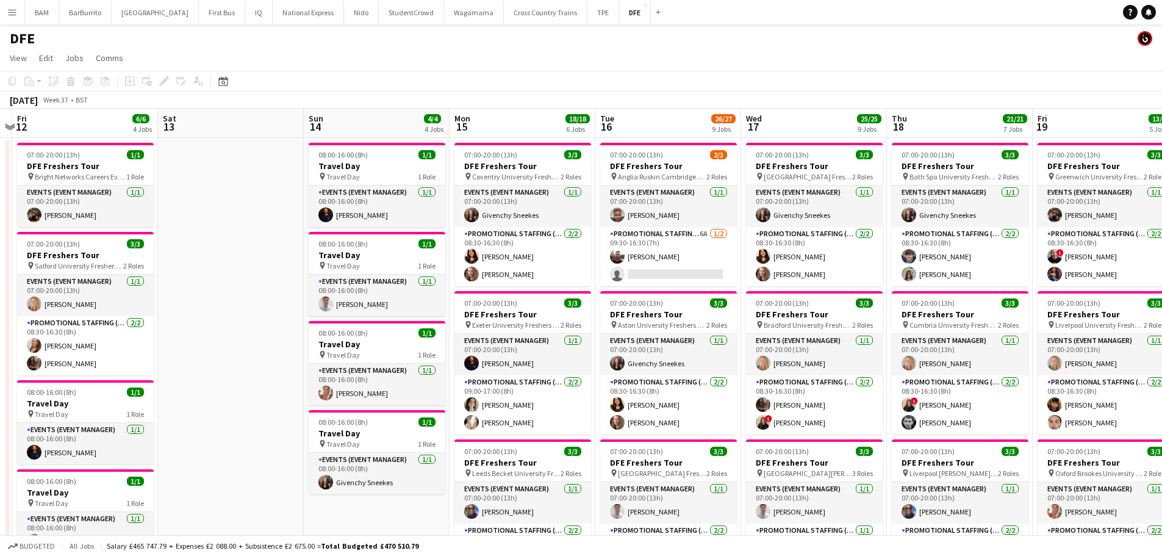
drag, startPoint x: 764, startPoint y: 225, endPoint x: 649, endPoint y: 223, distance: 115.4
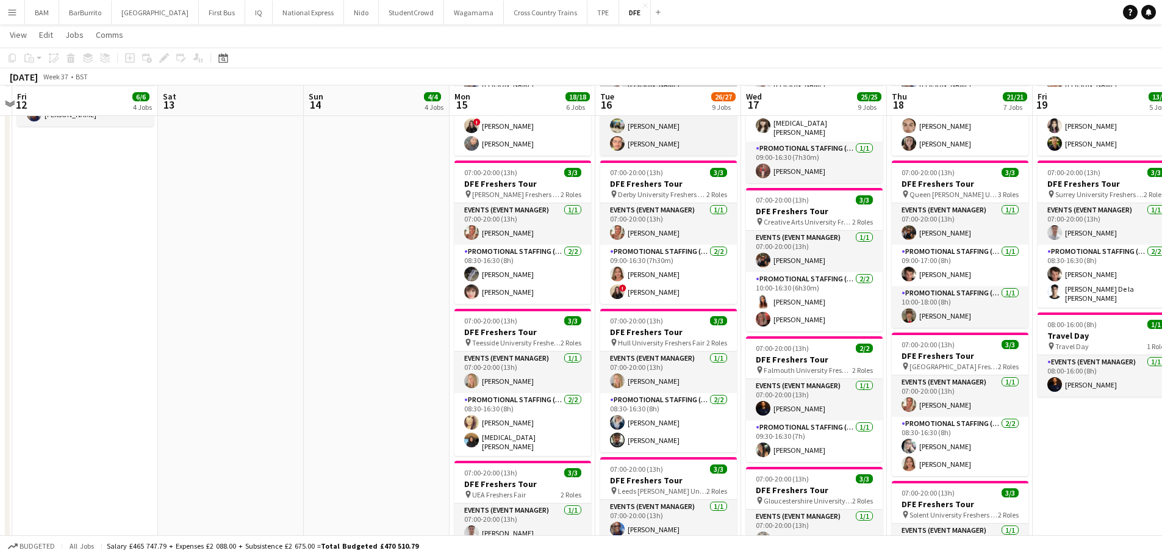
scroll to position [427, 0]
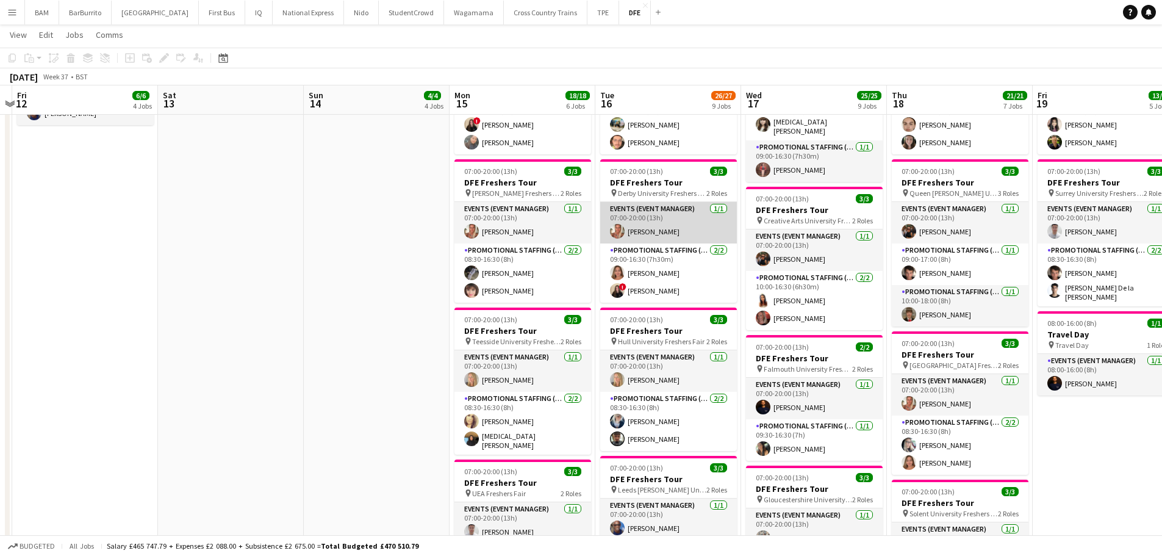
click at [638, 238] on app-card-role "Events (Event Manager) [DATE] 07:00-20:00 (13h) [PERSON_NAME]" at bounding box center [668, 222] width 137 height 41
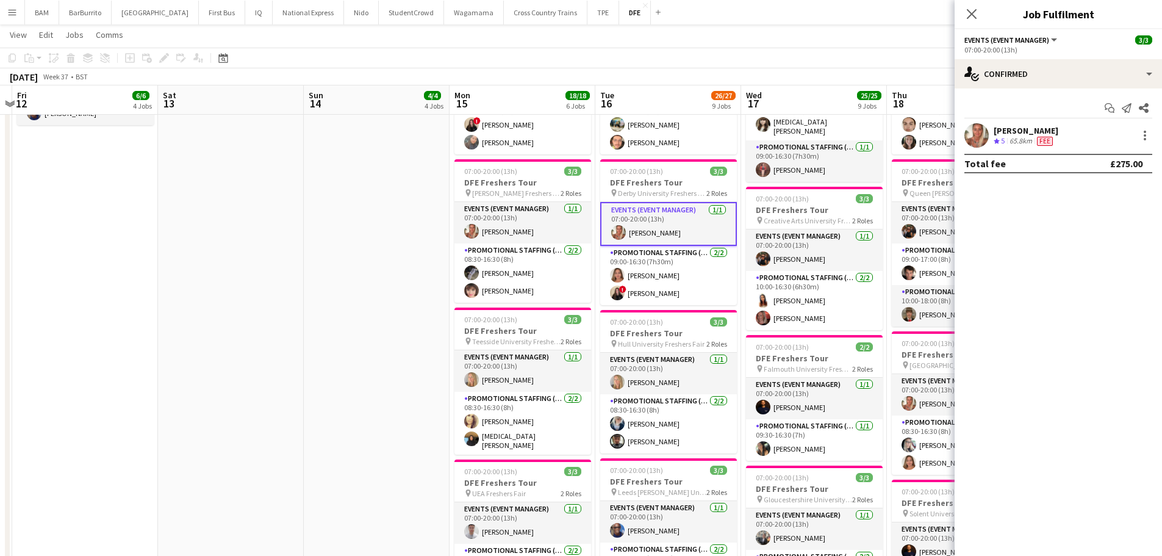
click at [1023, 141] on div "65.8km" at bounding box center [1020, 141] width 27 height 10
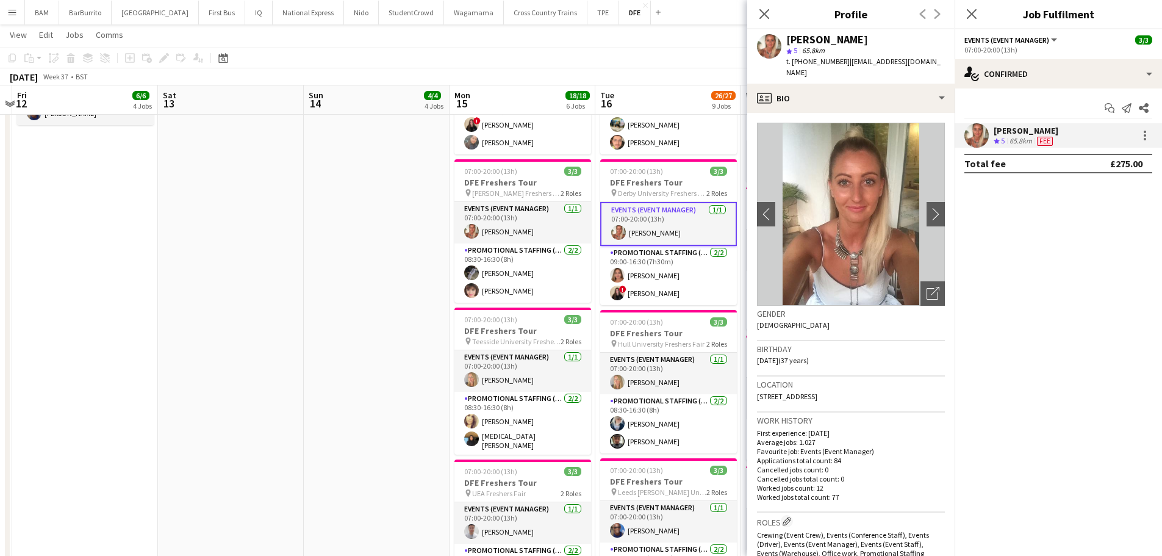
click at [838, 39] on div "[PERSON_NAME]" at bounding box center [828, 39] width 82 height 11
click at [763, 12] on icon at bounding box center [765, 14] width 12 height 12
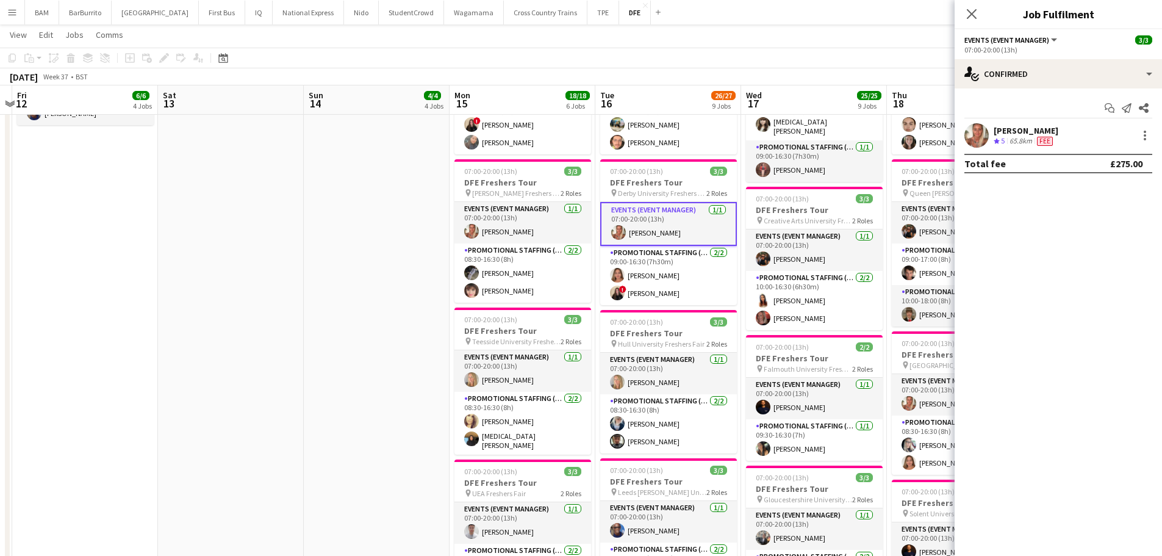
click at [714, 65] on app-toolbar "Copy Paste Paste Ctrl+V Paste with crew Ctrl+Shift+V Paste linked Job [GEOGRAPH…" at bounding box center [581, 58] width 1162 height 21
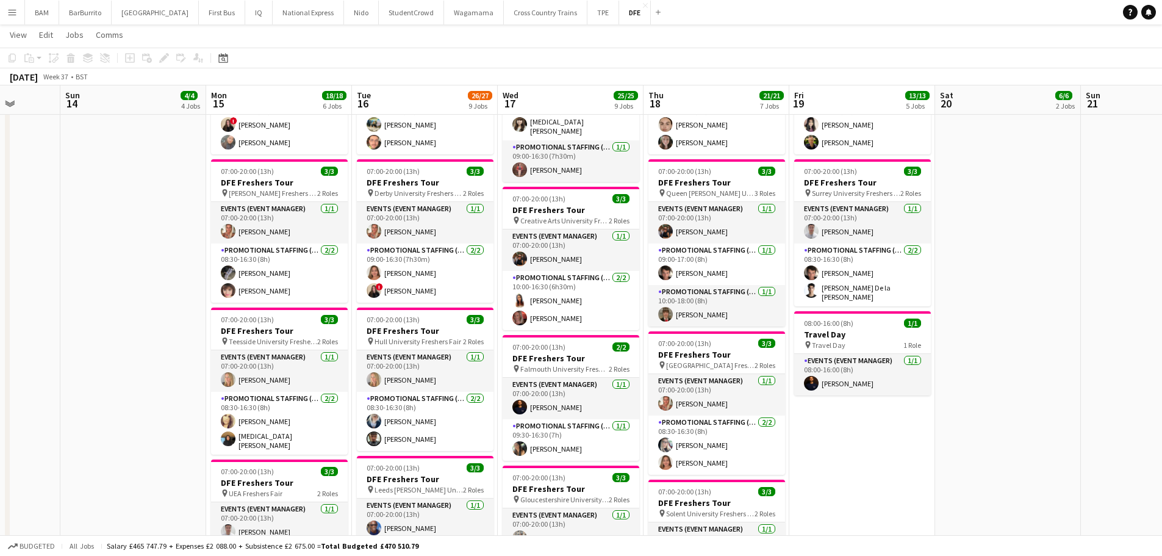
scroll to position [0, 373]
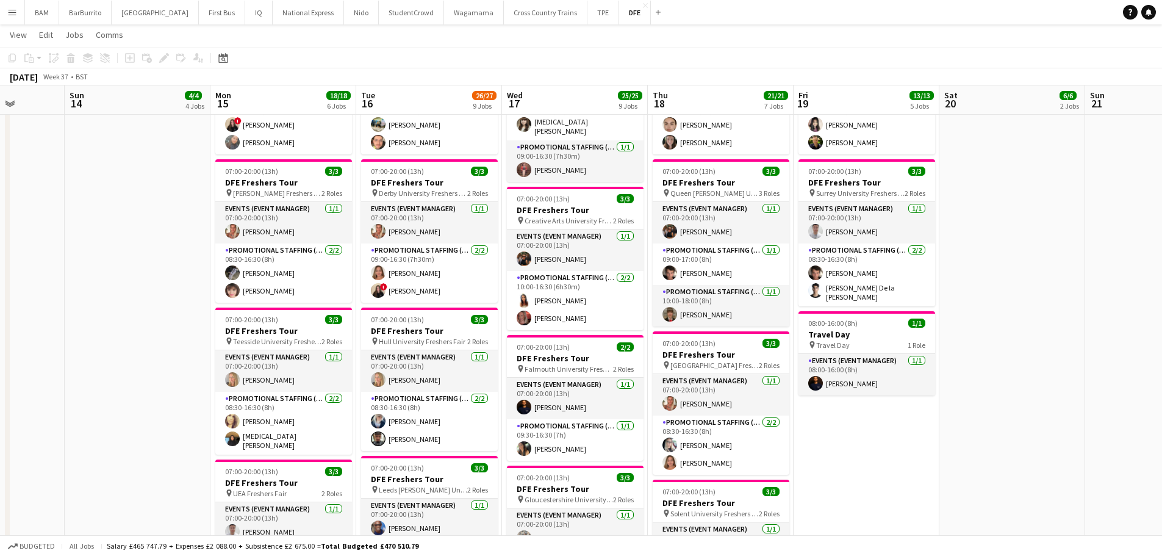
drag, startPoint x: 880, startPoint y: 251, endPoint x: 641, endPoint y: 247, distance: 239.3
click at [641, 247] on app-calendar-viewport "Thu 11 Fri 12 6/6 4 Jobs Sat 13 Sun 14 4/4 4 Jobs Mon 15 18/18 6 Jobs Tue 16 26…" at bounding box center [581, 432] width 1162 height 1625
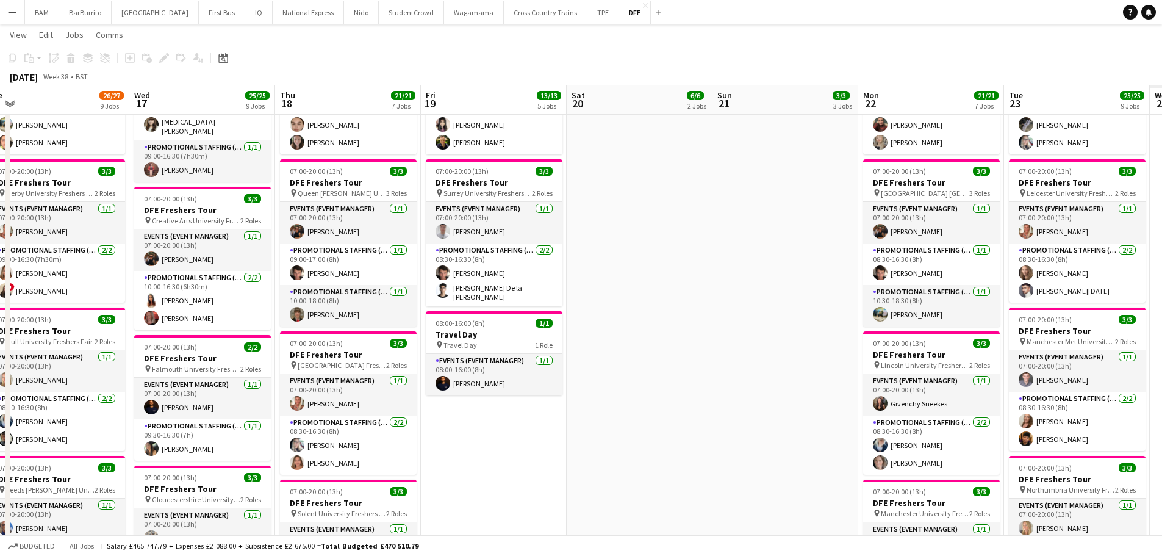
drag, startPoint x: 779, startPoint y: 270, endPoint x: 691, endPoint y: 270, distance: 87.9
click at [491, 268] on app-calendar-viewport "Sat 13 Sun 14 4/4 4 Jobs Mon 15 18/18 6 Jobs Tue 16 26/27 9 Jobs Wed 17 25/25 9…" at bounding box center [581, 432] width 1162 height 1625
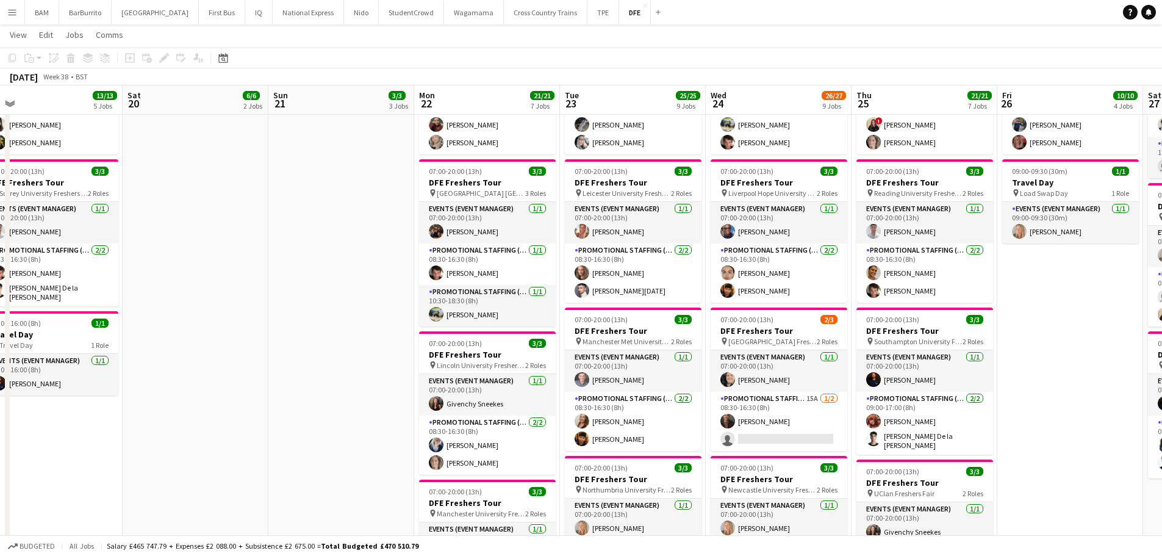
drag, startPoint x: 575, startPoint y: 272, endPoint x: 427, endPoint y: 269, distance: 147.7
click at [427, 269] on app-calendar-viewport "Wed 17 25/25 9 Jobs Thu 18 21/21 7 Jobs Fri 19 13/13 5 Jobs Sat 20 6/6 2 Jobs S…" at bounding box center [581, 432] width 1162 height 1625
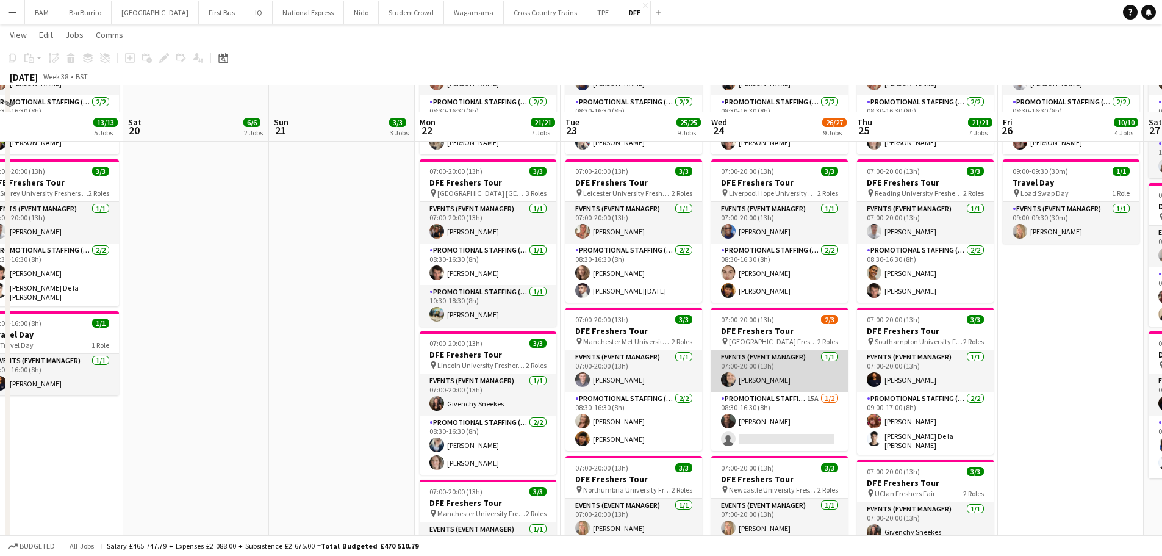
scroll to position [549, 0]
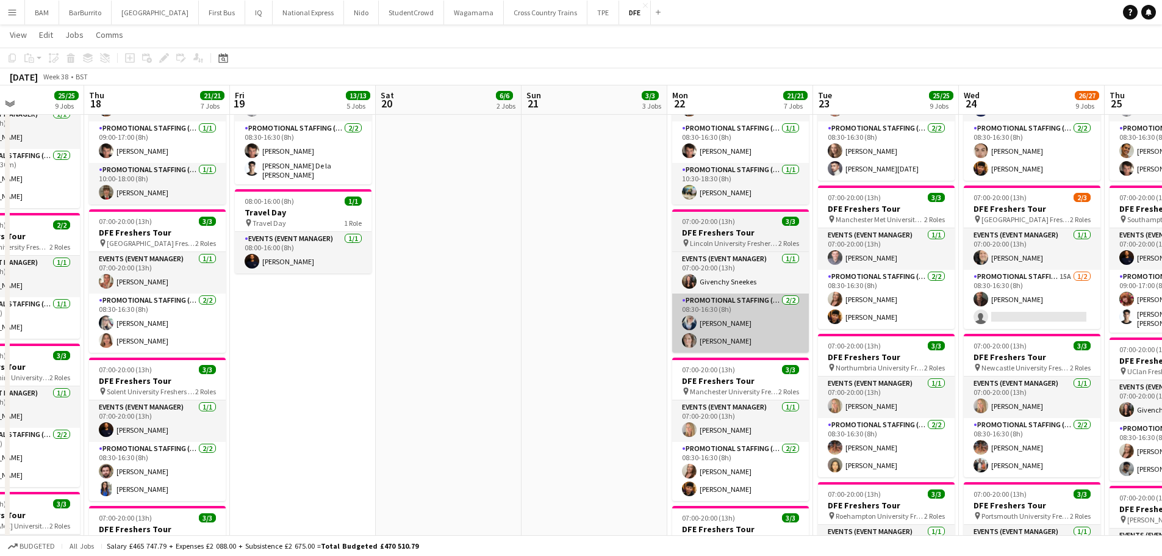
drag, startPoint x: 591, startPoint y: 298, endPoint x: 772, endPoint y: 312, distance: 181.2
click at [876, 303] on app-calendar-viewport "Mon 15 18/18 6 Jobs Tue 16 26/27 9 Jobs Wed 17 25/25 9 Jobs Thu 18 21/21 7 Jobs…" at bounding box center [581, 310] width 1162 height 1625
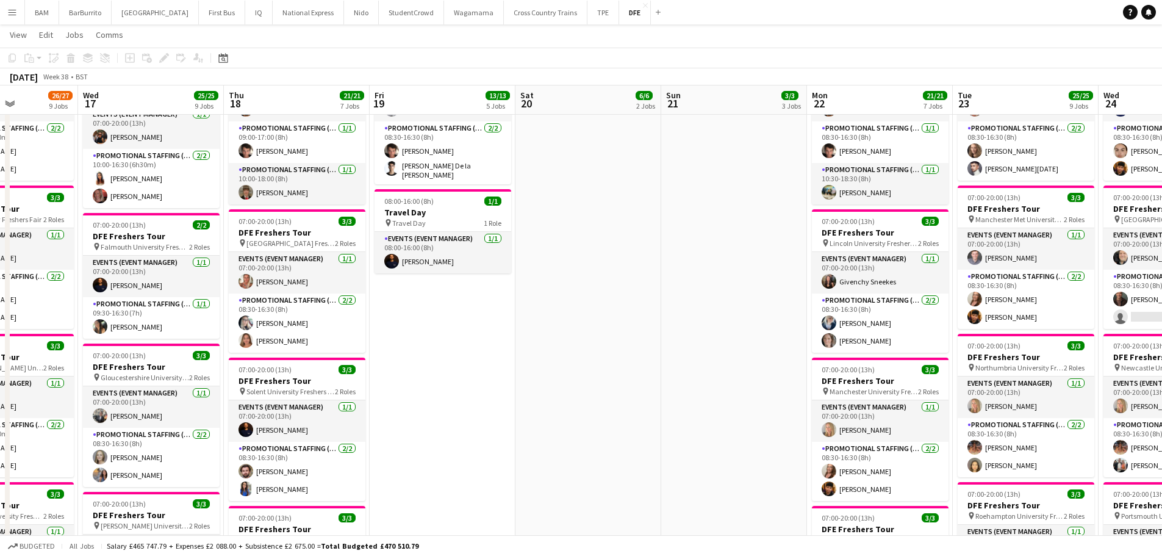
scroll to position [0, 277]
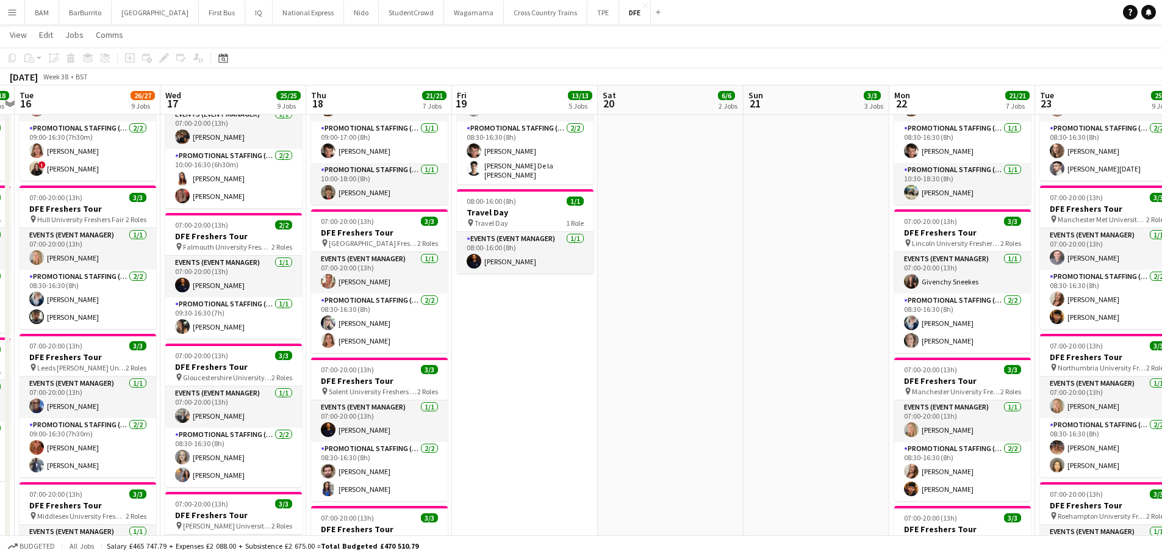
drag, startPoint x: 453, startPoint y: 301, endPoint x: 638, endPoint y: 310, distance: 185.7
click at [638, 310] on app-calendar-viewport "Sun 14 4/4 4 Jobs Mon 15 18/18 6 Jobs Tue 16 26/27 9 Jobs Wed 17 25/25 9 Jobs T…" at bounding box center [581, 310] width 1162 height 1625
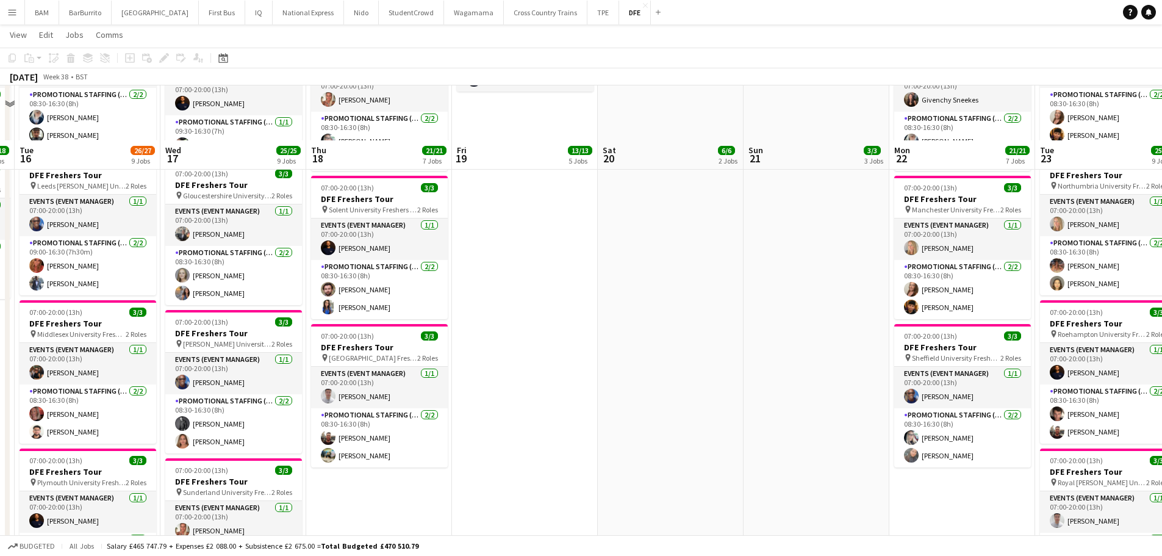
scroll to position [793, 0]
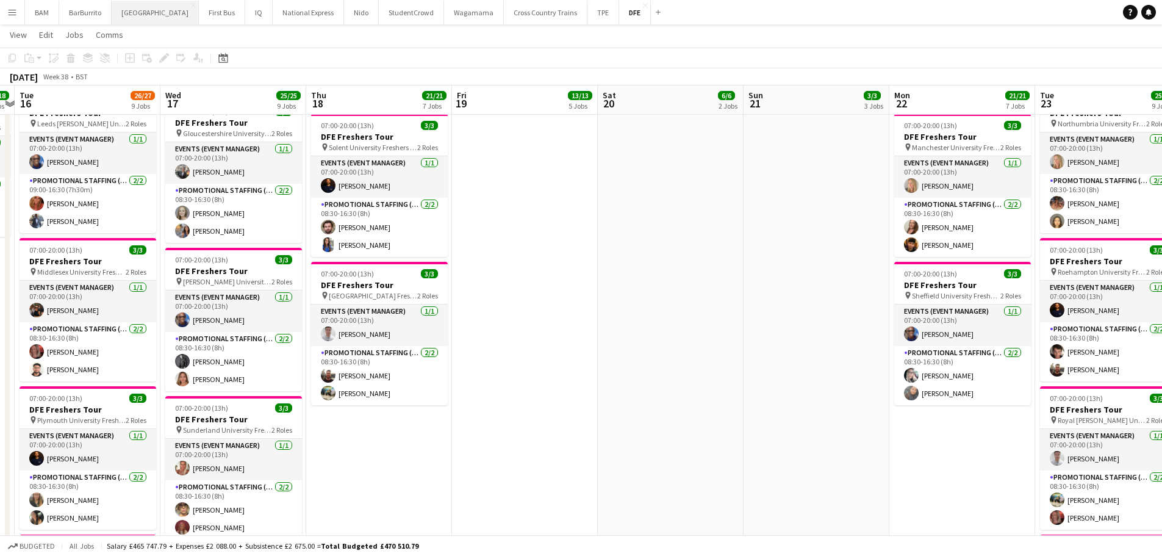
drag, startPoint x: 144, startPoint y: 16, endPoint x: 153, endPoint y: 20, distance: 10.1
click at [145, 16] on button "[GEOGRAPHIC_DATA]" at bounding box center [155, 13] width 87 height 24
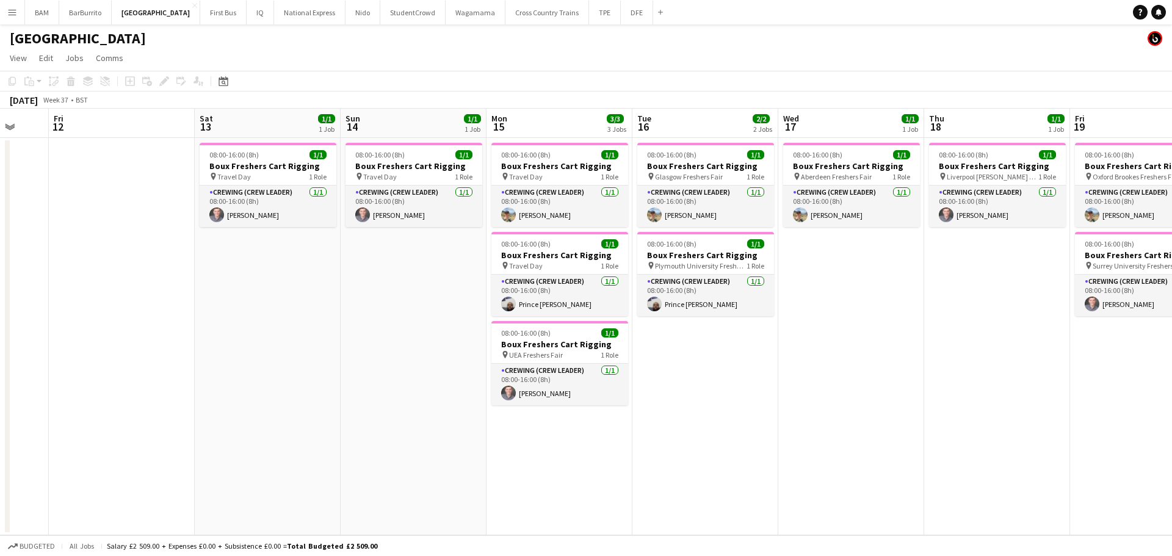
scroll to position [0, 392]
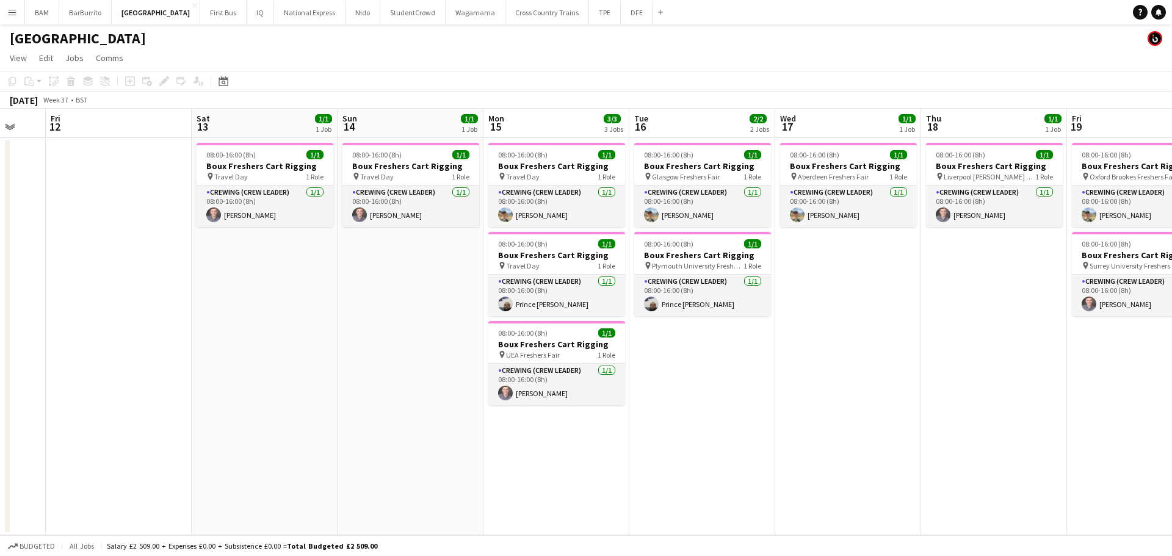
drag, startPoint x: 630, startPoint y: 172, endPoint x: 308, endPoint y: 159, distance: 323.1
click at [308, 159] on app-calendar-viewport "Tue 9 Wed 10 Thu 11 Fri 12 Sat 13 1/1 1 Job Sun 14 1/1 1 Job Mon 15 3/3 3 Jobs …" at bounding box center [586, 322] width 1172 height 427
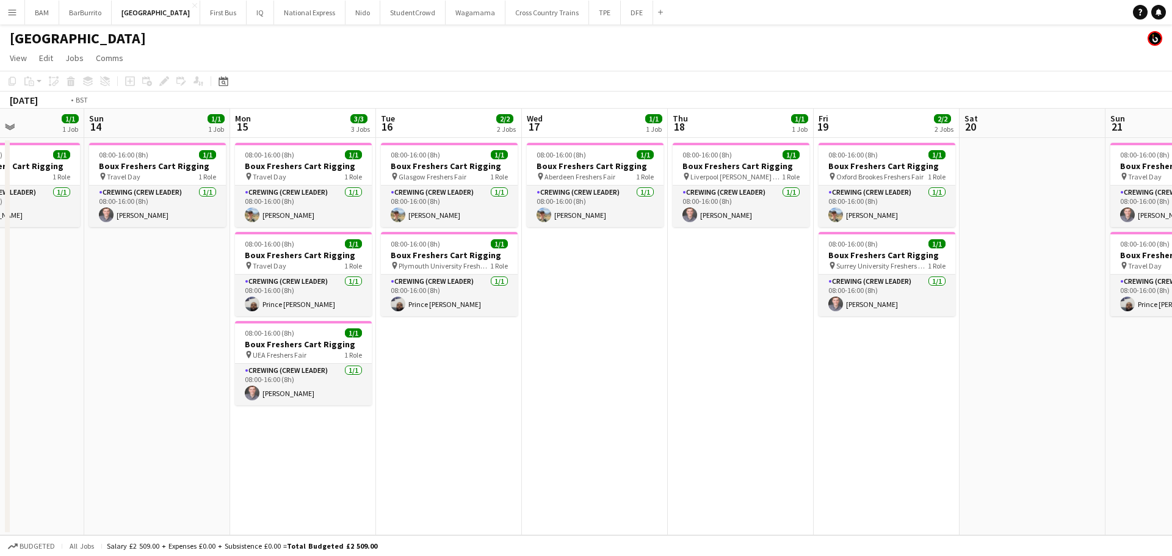
scroll to position [0, 465]
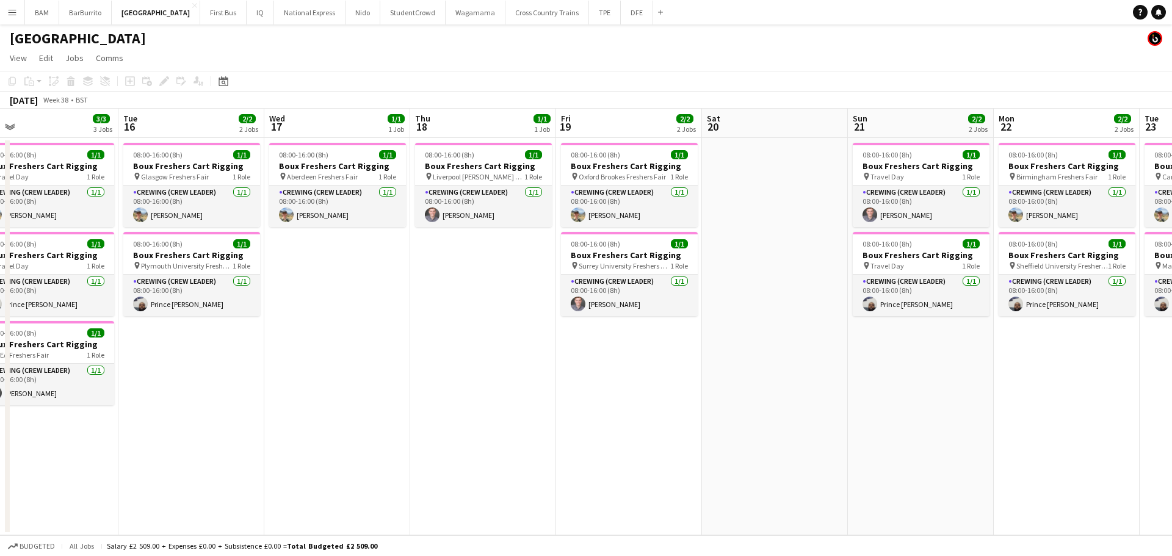
drag, startPoint x: 897, startPoint y: 292, endPoint x: 386, endPoint y: 258, distance: 511.9
click at [386, 258] on app-calendar-viewport "Fri 12 Sat 13 1/1 1 Job Sun 14 1/1 1 Job Mon 15 3/3 3 Jobs Tue 16 2/2 2 Jobs We…" at bounding box center [586, 322] width 1172 height 427
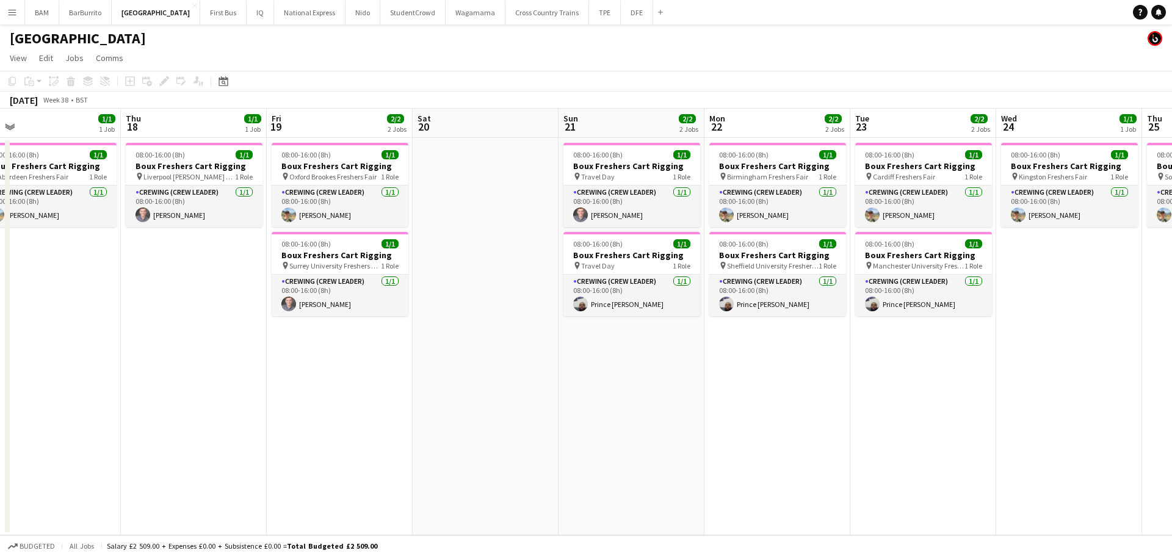
drag, startPoint x: 816, startPoint y: 311, endPoint x: 527, endPoint y: 319, distance: 289.4
click at [527, 319] on app-calendar-viewport "Sun 14 1/1 1 Job Mon 15 3/3 3 Jobs Tue 16 2/2 2 Jobs Wed 17 1/1 1 Job Thu 18 1/…" at bounding box center [586, 322] width 1172 height 427
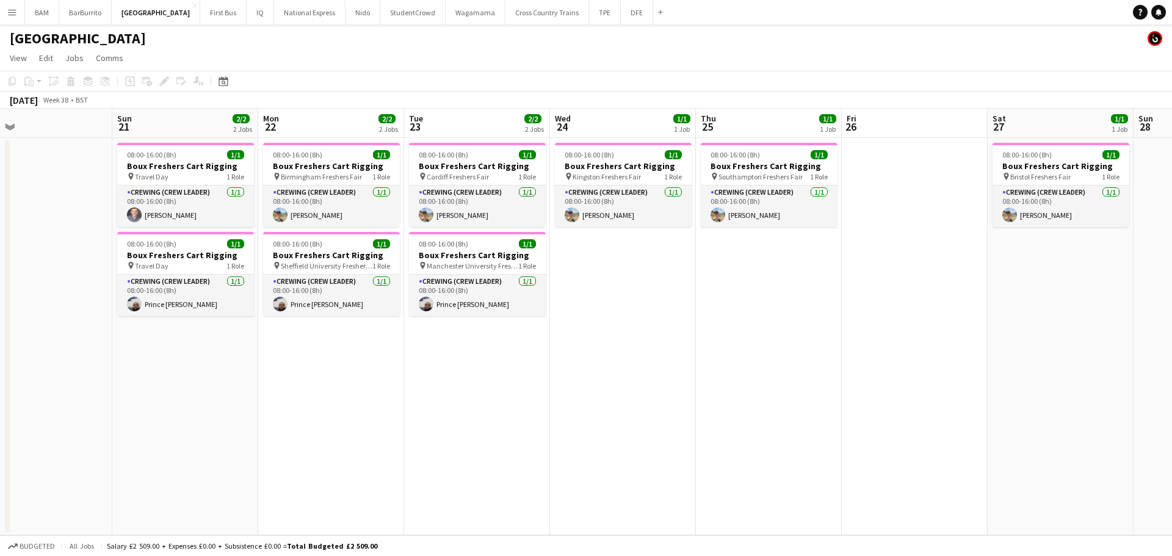
scroll to position [0, 372]
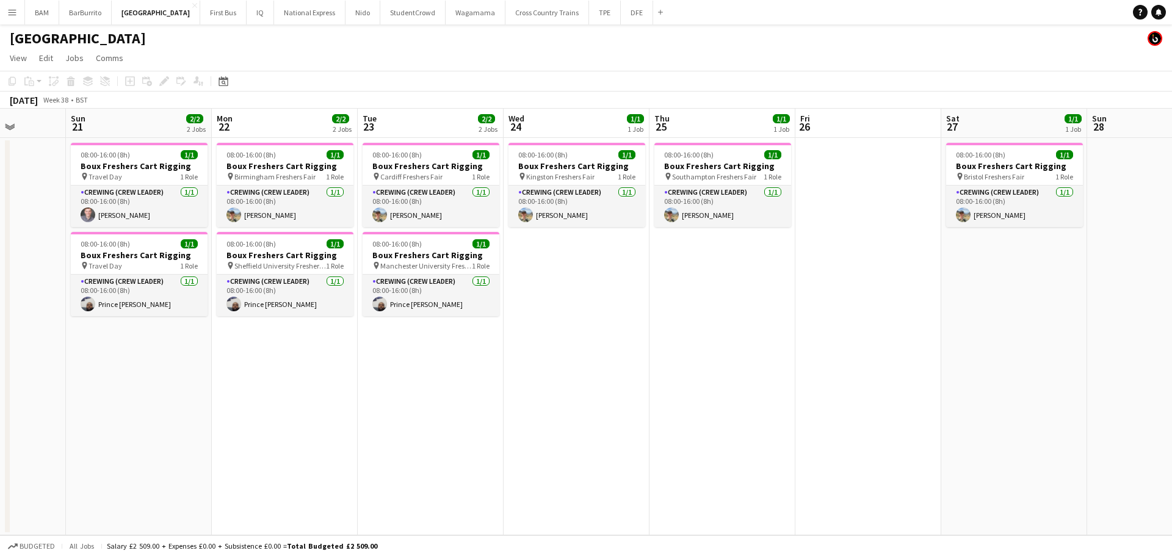
drag, startPoint x: 998, startPoint y: 334, endPoint x: 506, endPoint y: 339, distance: 492.5
click at [506, 339] on app-calendar-viewport "Thu 18 1/1 1 Job Fri 19 2/2 2 Jobs Sat 20 Sun 21 2/2 2 Jobs Mon 22 2/2 2 Jobs T…" at bounding box center [586, 322] width 1172 height 427
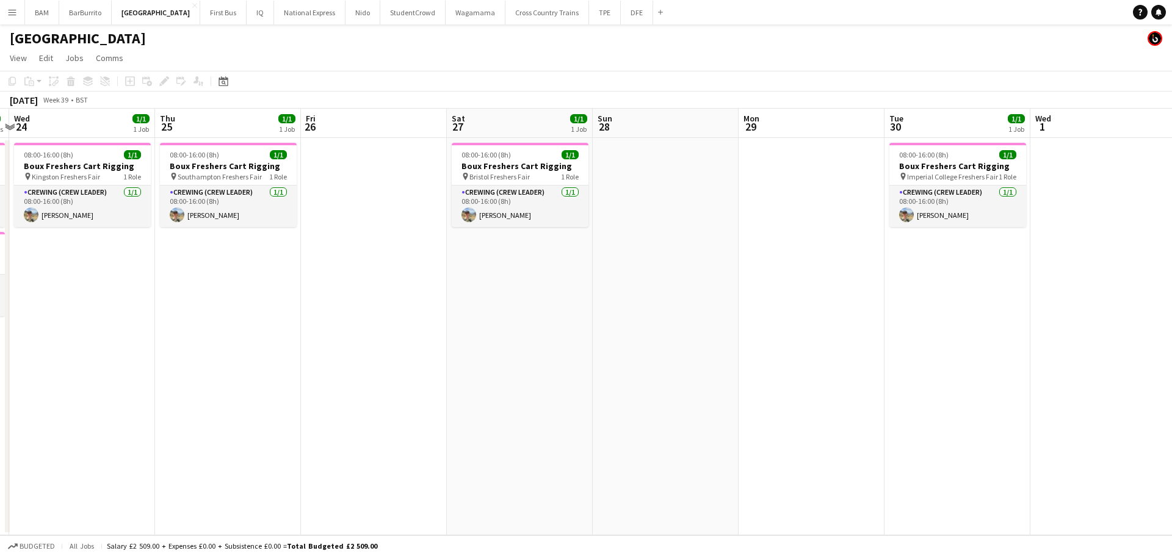
drag, startPoint x: 779, startPoint y: 322, endPoint x: 285, endPoint y: 284, distance: 495.7
click at [285, 284] on app-calendar-viewport "Sun 21 2/2 2 Jobs Mon 22 2/2 2 Jobs Tue 23 2/2 2 Jobs Wed 24 1/1 1 Job Thu 25 1…" at bounding box center [586, 322] width 1172 height 427
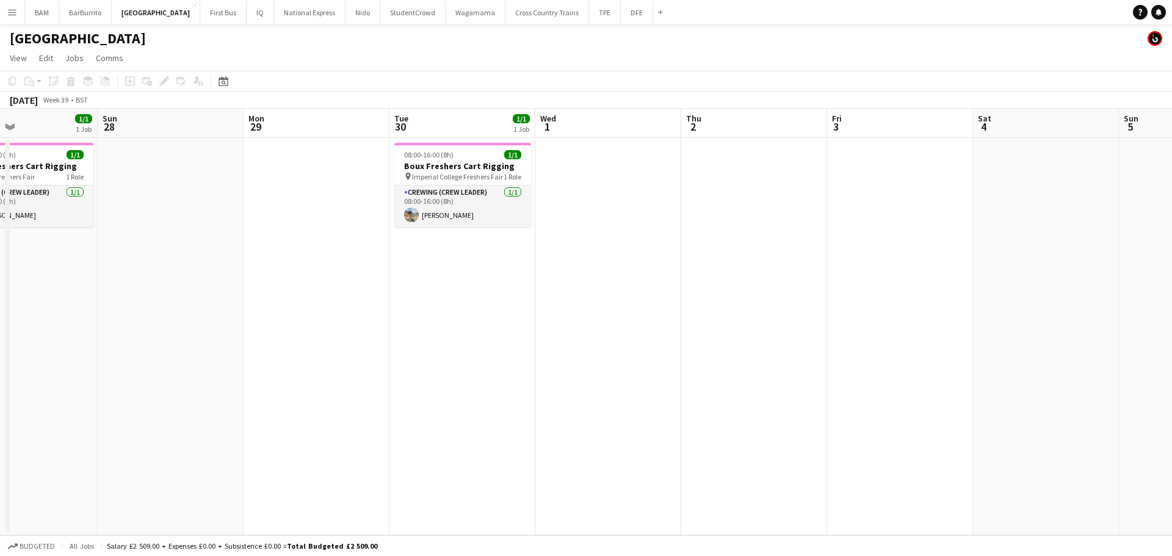
drag, startPoint x: 770, startPoint y: 312, endPoint x: 469, endPoint y: 284, distance: 302.8
click at [328, 278] on app-calendar-viewport "Wed 24 1/1 1 Job Thu 25 1/1 1 Job Fri 26 Sat 27 1/1 1 Job Sun 28 Mon 29 Tue 30 …" at bounding box center [586, 322] width 1172 height 427
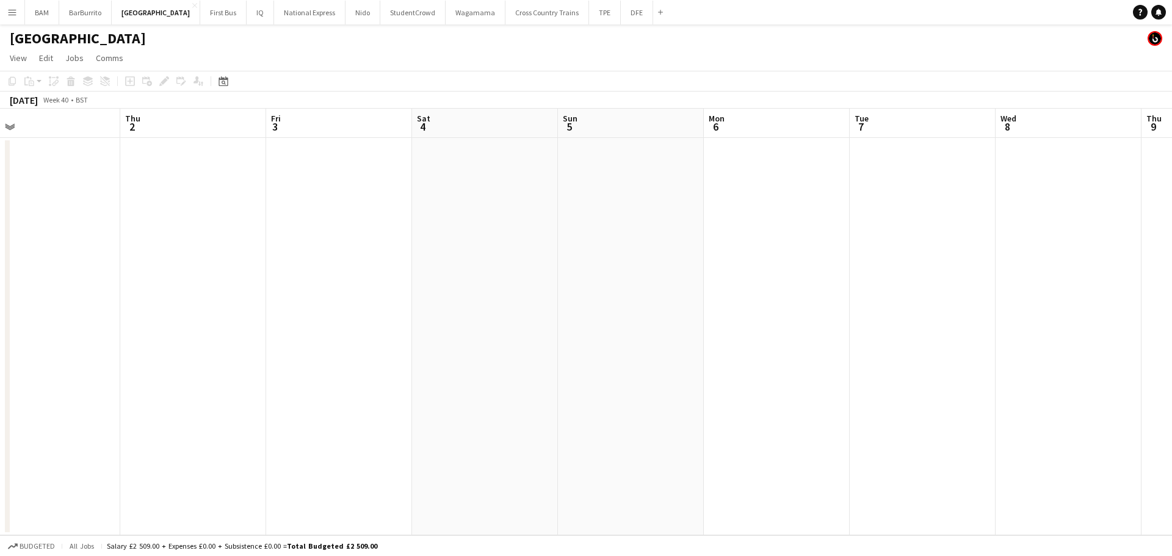
drag, startPoint x: 470, startPoint y: 272, endPoint x: 682, endPoint y: 273, distance: 212.4
click at [314, 258] on app-calendar-viewport "Sun 28 Mon 29 Tue 30 1/1 1 Job Wed 1 Thu 2 Fri 3 Sat 4 Sun 5 Mon 6 Tue 7 Wed 8 …" at bounding box center [586, 322] width 1172 height 427
drag, startPoint x: 312, startPoint y: 237, endPoint x: 912, endPoint y: 219, distance: 600.1
click at [821, 222] on app-calendar-viewport "Thu 2 Fri 3 Sat 4 Sun 5 Mon 6 Tue 7 Wed 8 Thu 9 Fri 10 Sat 11 Sun 12 Mon 13 Tue…" at bounding box center [586, 322] width 1172 height 427
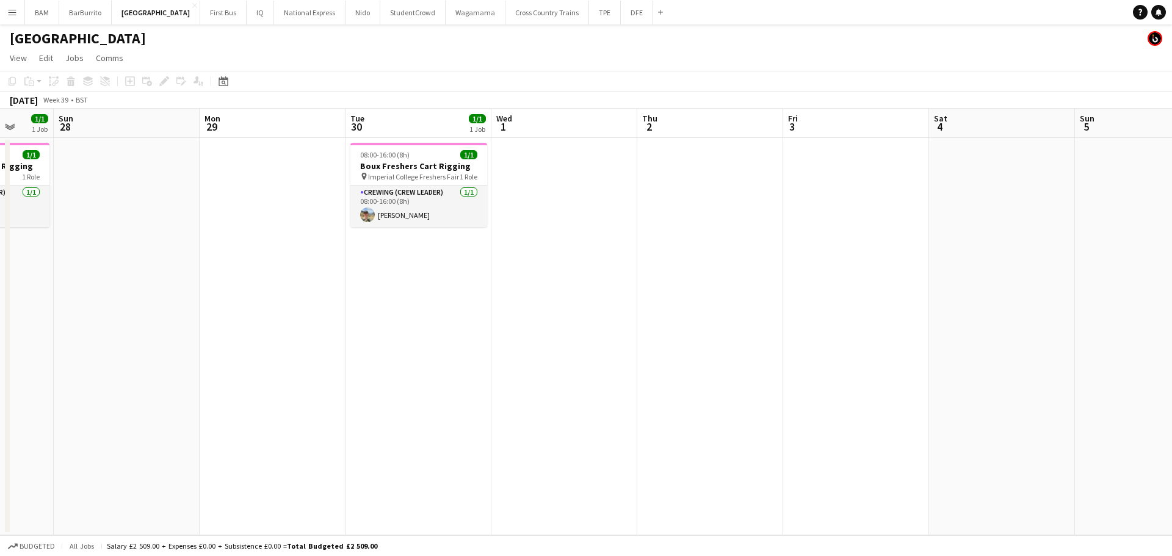
drag, startPoint x: 351, startPoint y: 231, endPoint x: 876, endPoint y: 242, distance: 524.9
click at [885, 237] on app-calendar-viewport "Thu 25 1/1 1 Job Fri 26 Sat 27 1/1 1 Job Sun 28 Mon 29 Tue 30 1/1 1 Job Wed 1 T…" at bounding box center [586, 322] width 1172 height 427
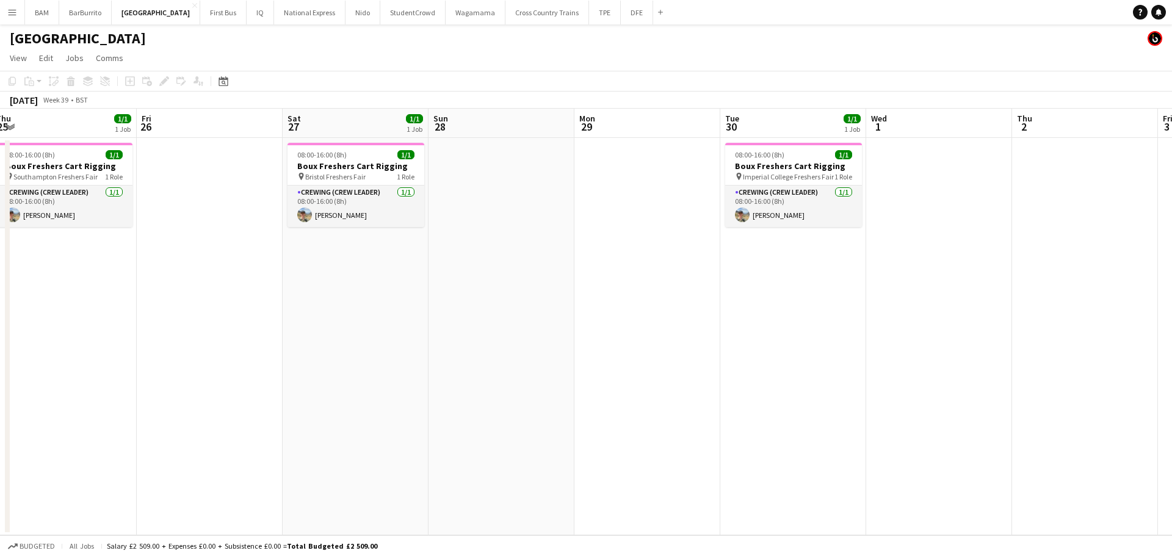
drag, startPoint x: 435, startPoint y: 256, endPoint x: 834, endPoint y: 270, distance: 399.4
click at [853, 270] on app-calendar-viewport "Tue 23 2/2 2 Jobs Wed 24 1/1 1 Job Thu 25 1/1 1 Job Fri 26 Sat 27 1/1 1 Job Sun…" at bounding box center [586, 322] width 1172 height 427
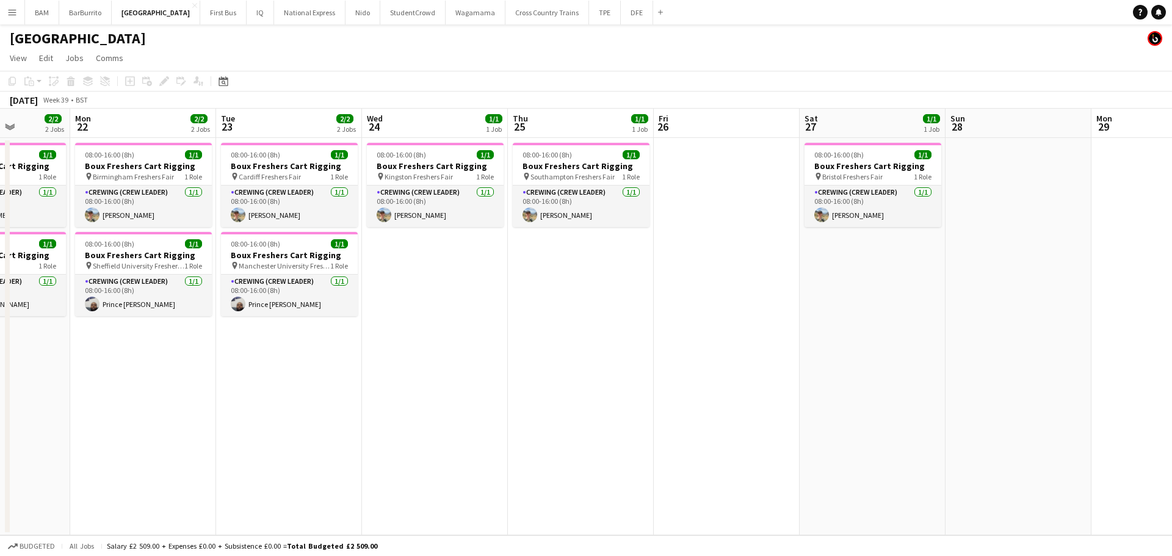
drag, startPoint x: 439, startPoint y: 313, endPoint x: 801, endPoint y: 303, distance: 362.0
click at [801, 303] on app-calendar-viewport "Fri 19 2/2 2 Jobs Sat 20 Sun 21 2/2 2 Jobs Mon 22 2/2 2 Jobs Tue 23 2/2 2 Jobs …" at bounding box center [586, 322] width 1172 height 427
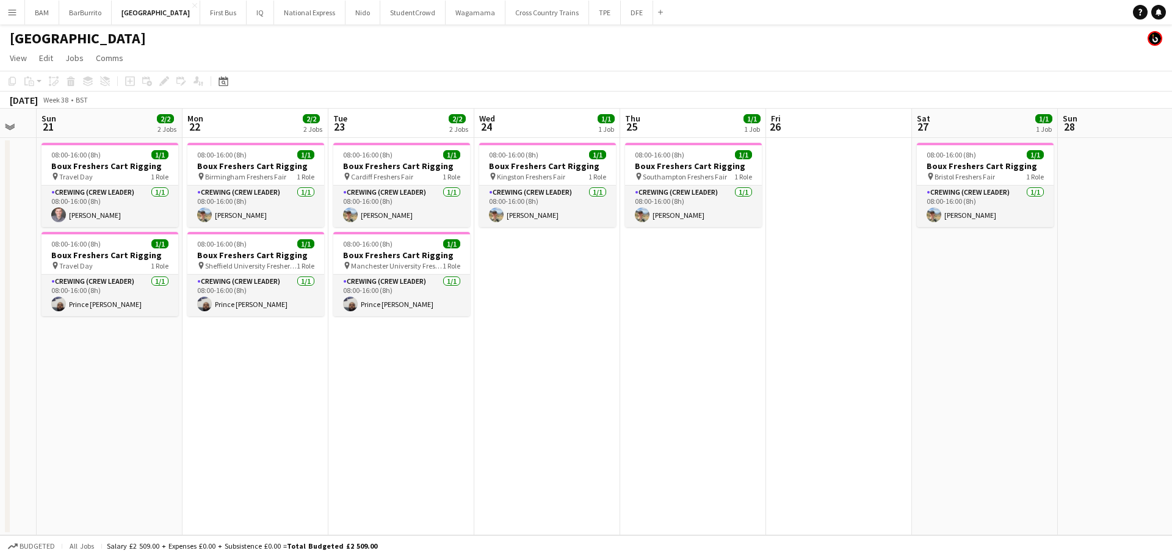
drag, startPoint x: 482, startPoint y: 287, endPoint x: 1169, endPoint y: 299, distance: 687.2
click at [1139, 299] on app-calendar-viewport "Thu 18 1/1 1 Job Fri 19 2/2 2 Jobs Sat 20 Sun 21 2/2 2 Jobs Mon 22 2/2 2 Jobs T…" at bounding box center [586, 322] width 1172 height 427
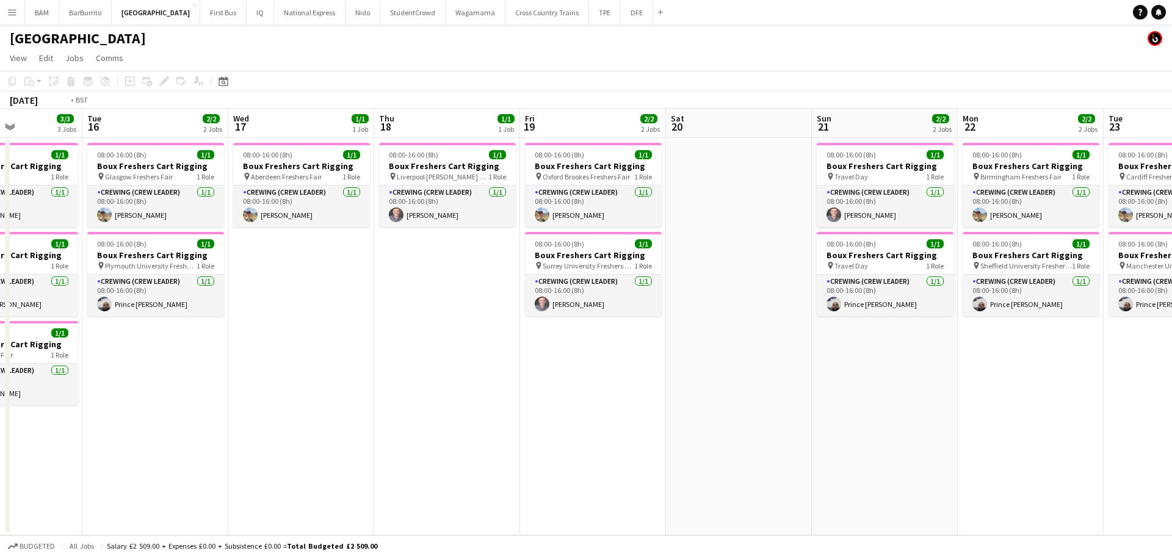
drag, startPoint x: 553, startPoint y: 381, endPoint x: 978, endPoint y: 391, distance: 424.2
click at [918, 387] on app-calendar-viewport "Sat 13 1/1 1 Job Sun 14 1/1 1 Job Mon 15 3/3 3 Jobs Tue 16 2/2 2 Jobs Wed 17 1/…" at bounding box center [586, 322] width 1172 height 427
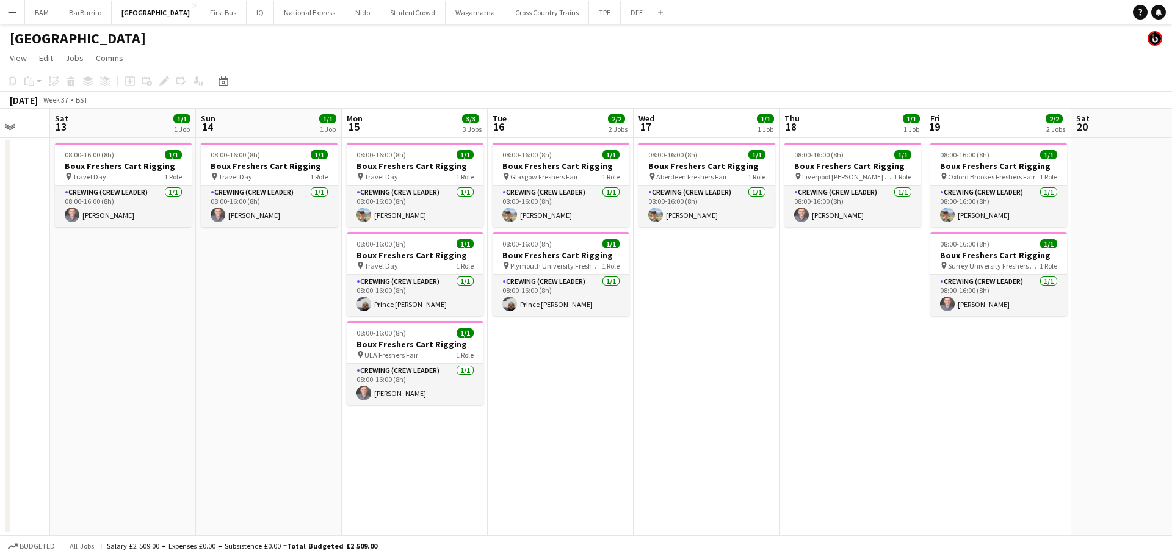
drag, startPoint x: 434, startPoint y: 354, endPoint x: 829, endPoint y: 352, distance: 394.8
click at [829, 352] on app-calendar-viewport "Wed 10 Thu 11 Fri 12 Sat 13 1/1 1 Job Sun 14 1/1 1 Job Mon 15 3/3 3 Jobs Tue 16…" at bounding box center [586, 322] width 1172 height 427
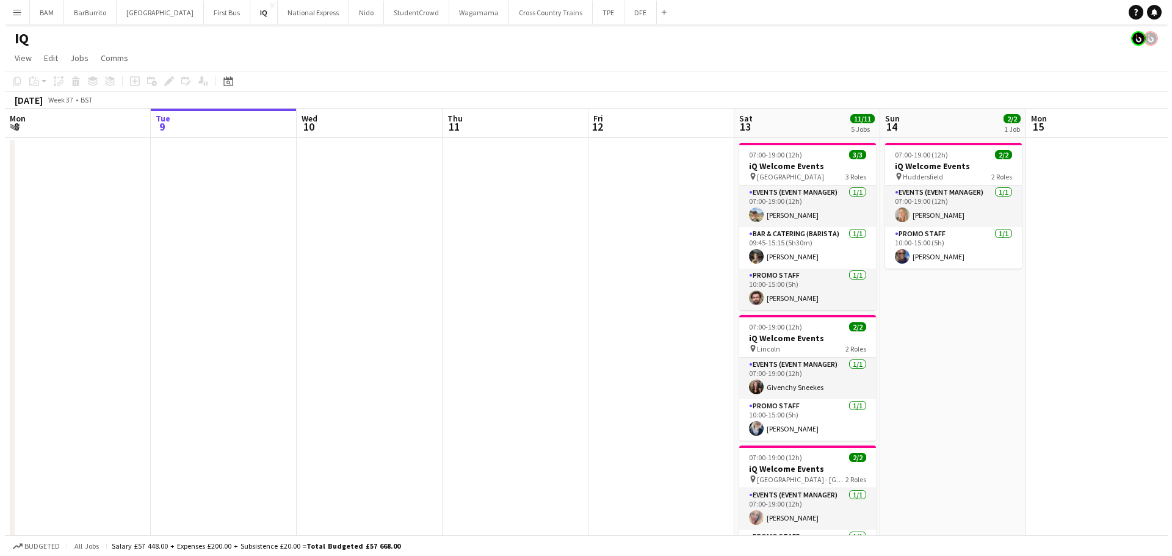
scroll to position [0, 464]
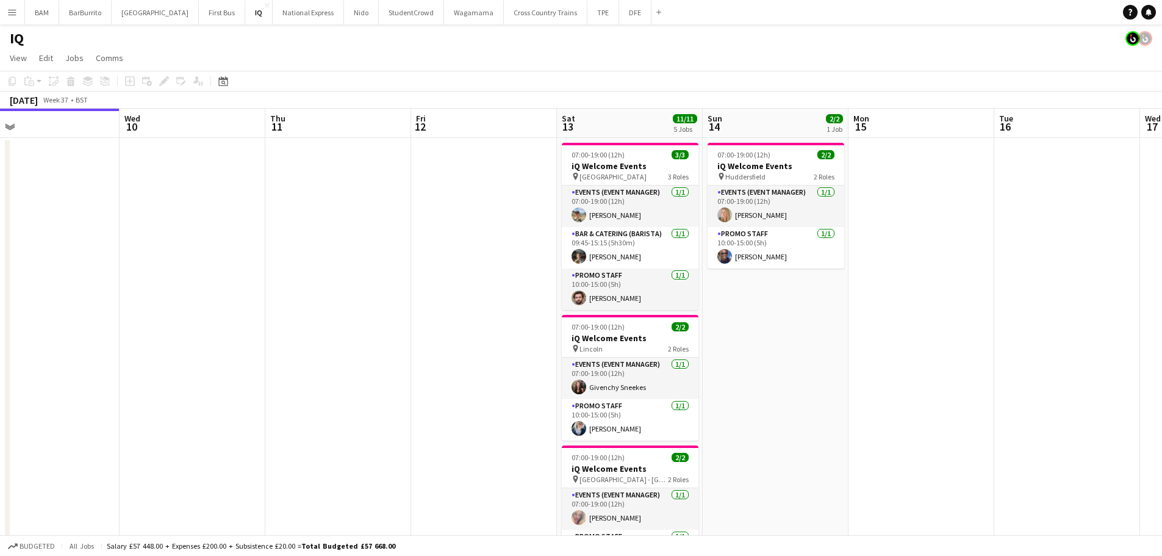
drag, startPoint x: 647, startPoint y: 268, endPoint x: 189, endPoint y: 242, distance: 458.4
click at [189, 242] on app-calendar-viewport "Sat 6 10/10 4 Jobs Sun 7 Mon 8 Tue 9 Wed 10 Thu 11 Fri 12 Sat 13 11/11 5 Jobs S…" at bounding box center [581, 485] width 1162 height 753
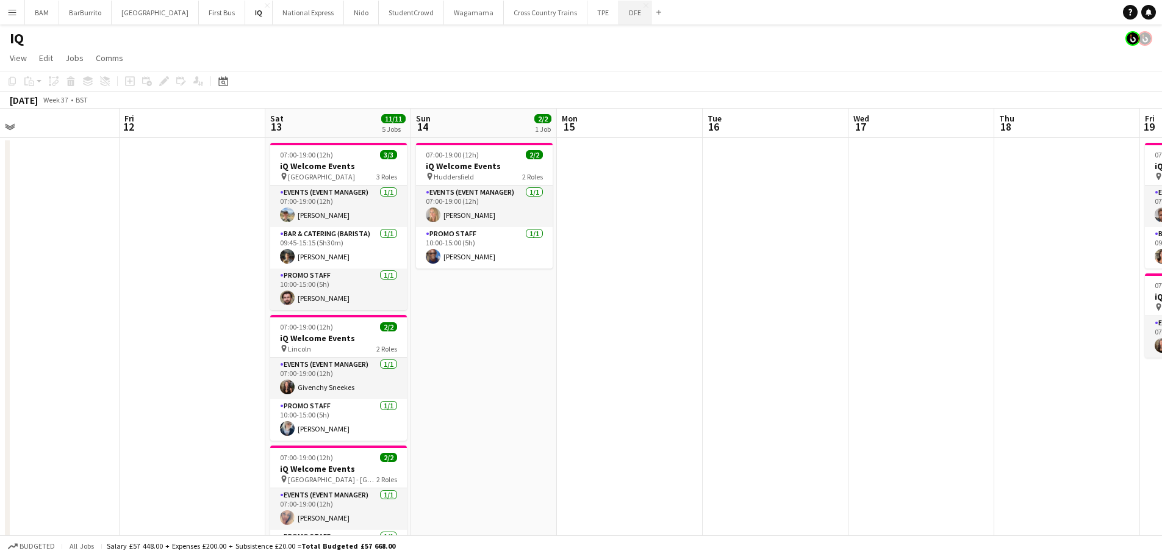
click at [619, 21] on button "DFE Close" at bounding box center [635, 13] width 32 height 24
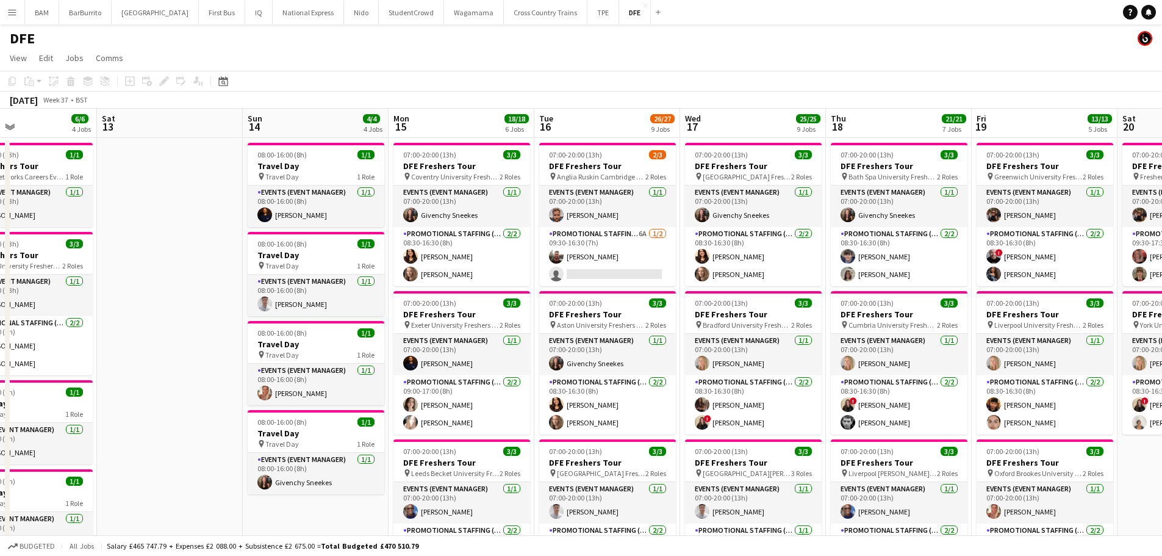
drag, startPoint x: 860, startPoint y: 262, endPoint x: 249, endPoint y: 241, distance: 611.8
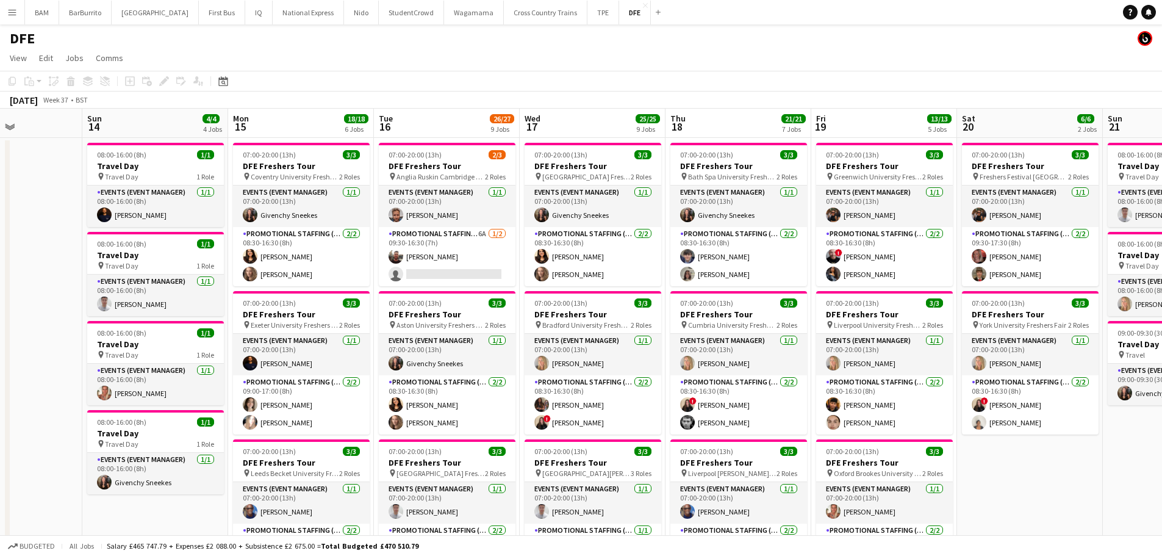
drag, startPoint x: 707, startPoint y: 224, endPoint x: 488, endPoint y: 224, distance: 219.1
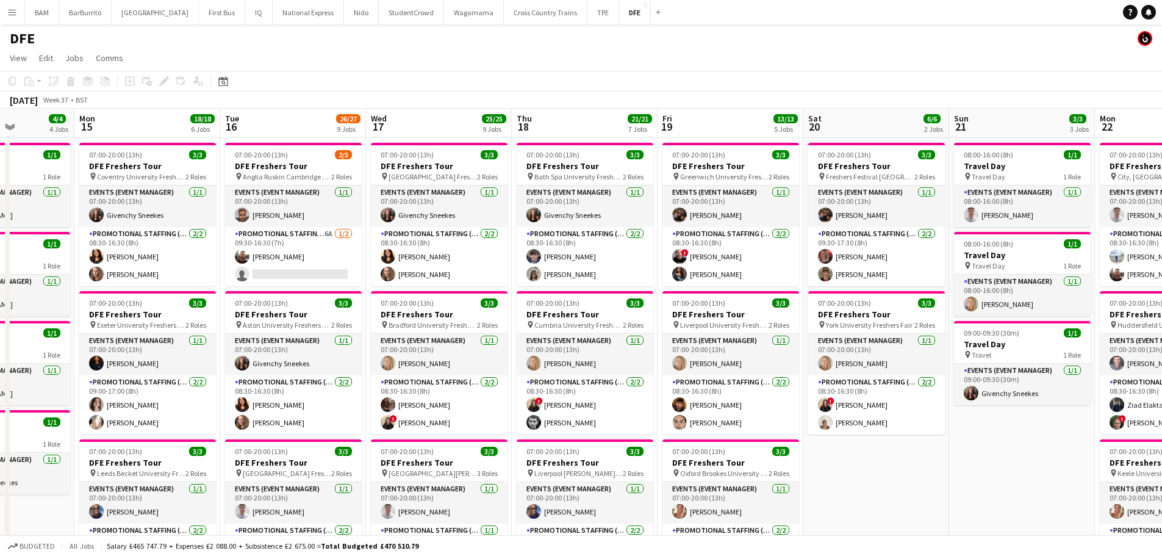
drag, startPoint x: 751, startPoint y: 252, endPoint x: 742, endPoint y: 252, distance: 8.5
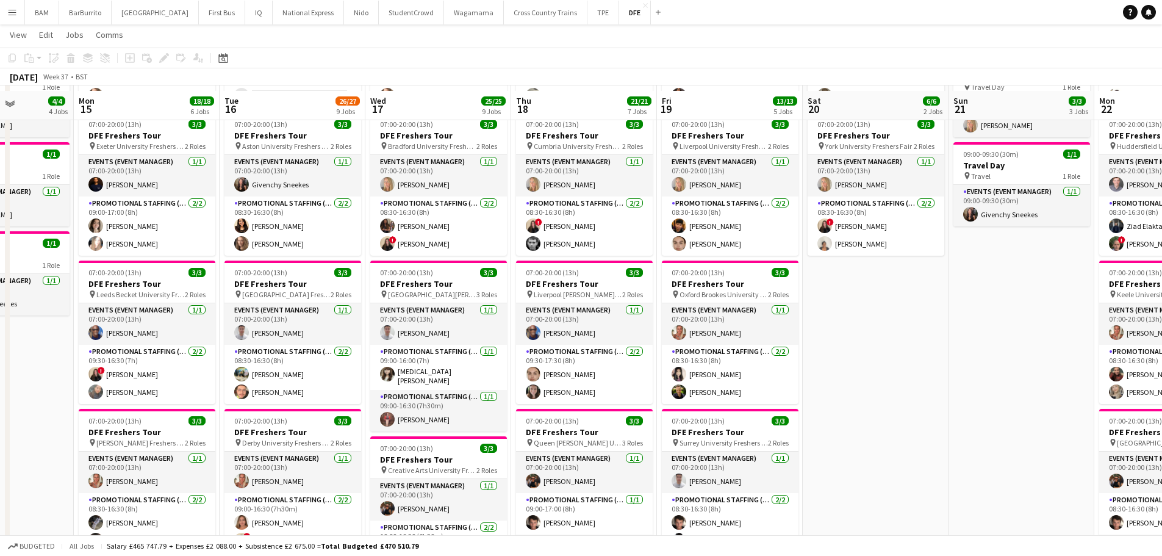
scroll to position [183, 0]
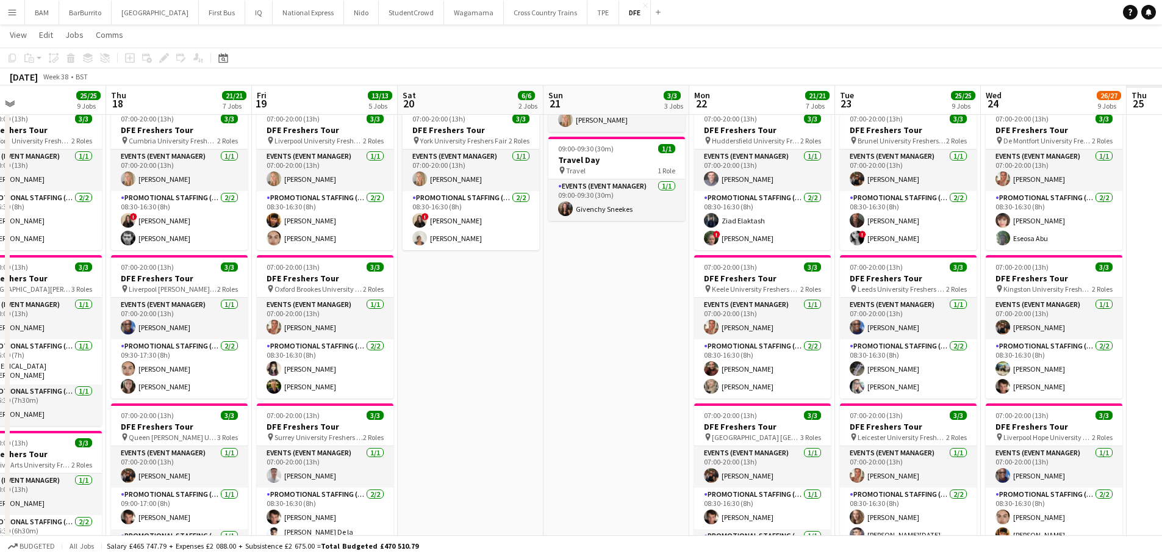
drag, startPoint x: 539, startPoint y: 310, endPoint x: 458, endPoint y: 306, distance: 81.9
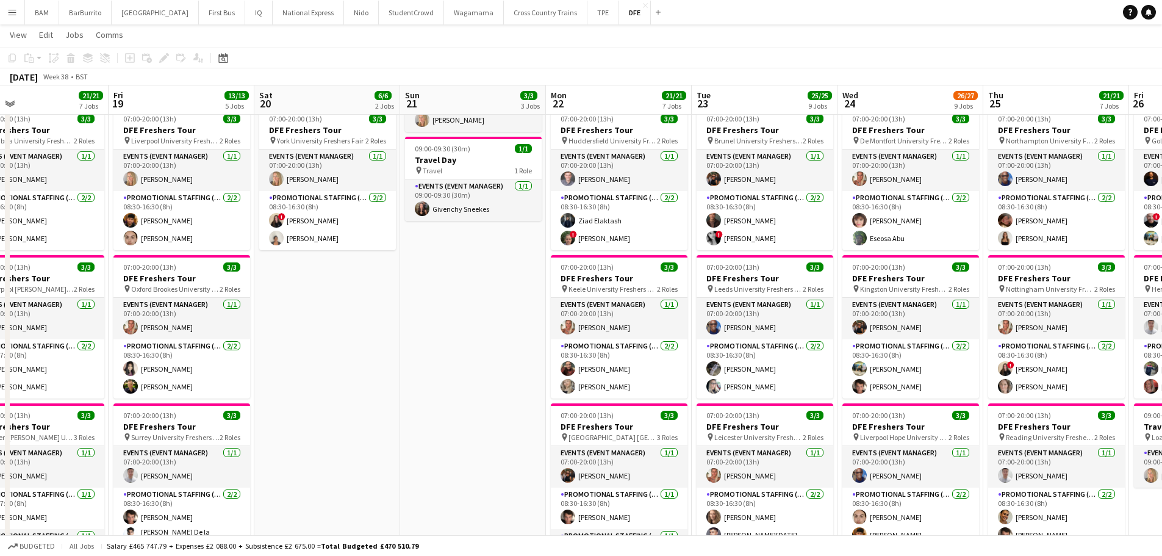
drag, startPoint x: 887, startPoint y: 300, endPoint x: 361, endPoint y: 287, distance: 526.2
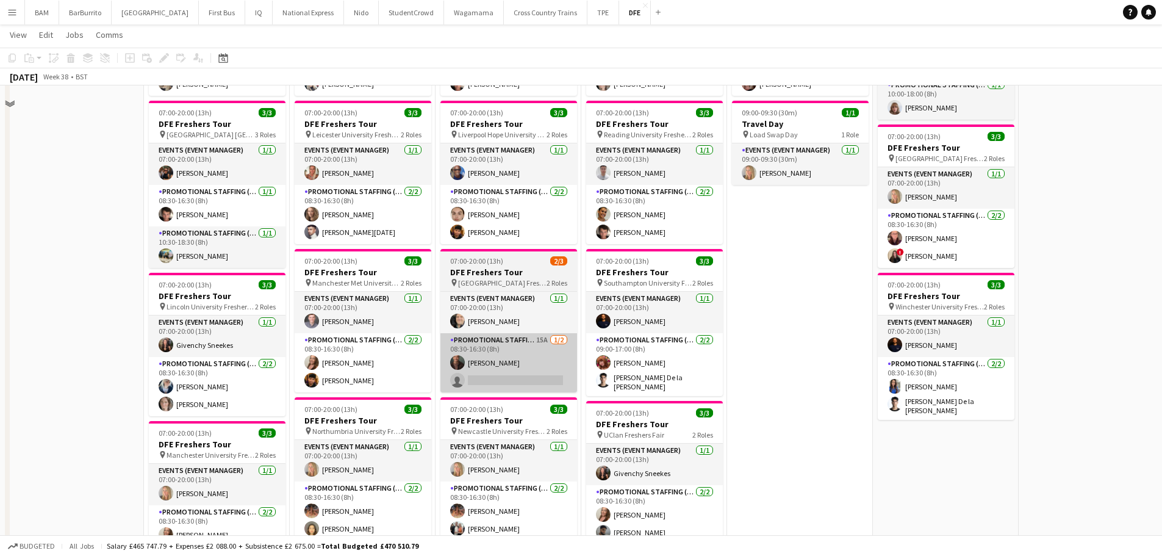
scroll to position [549, 0]
